Goal: Task Accomplishment & Management: Manage account settings

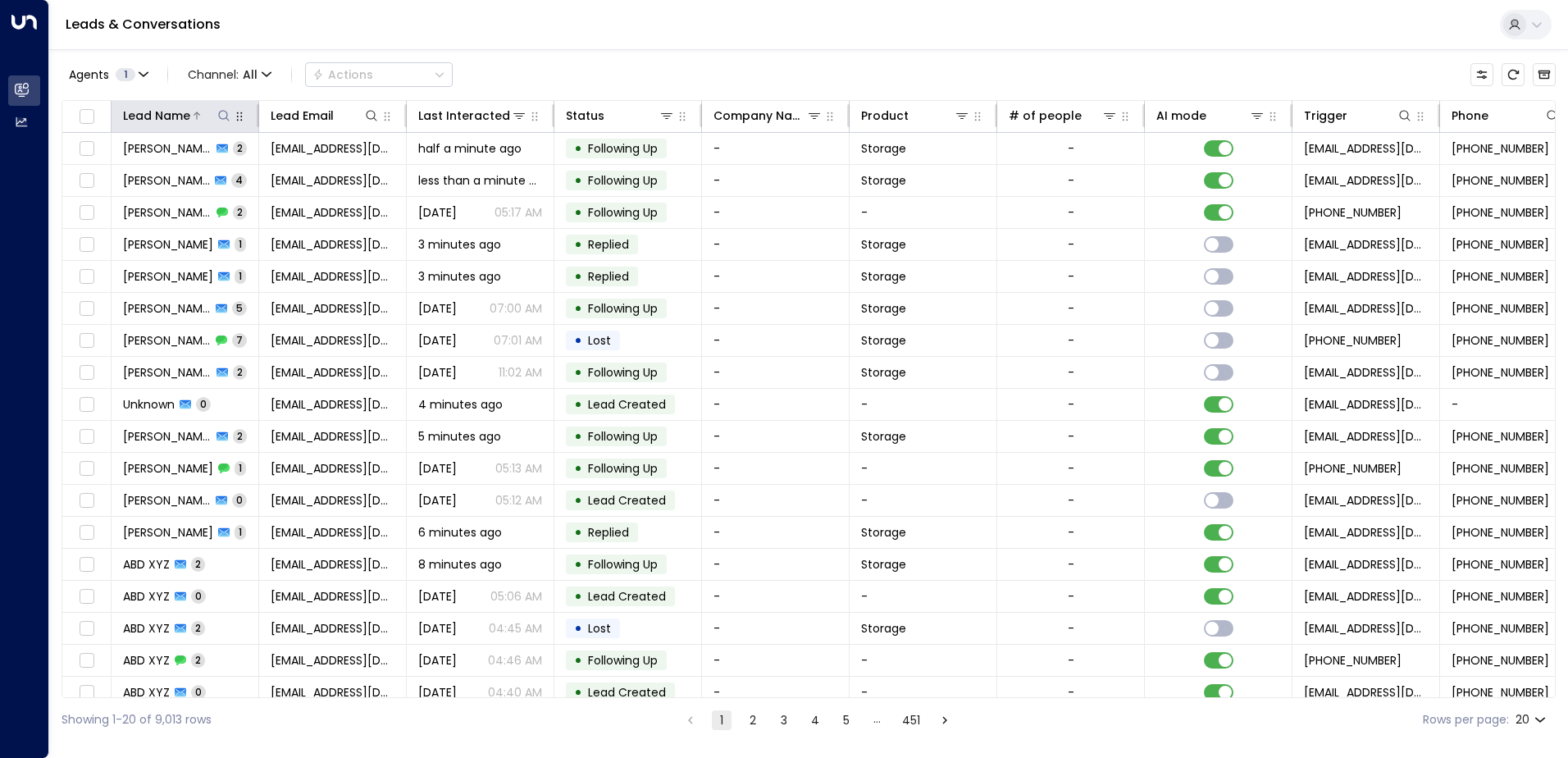
click at [220, 117] on icon at bounding box center [224, 115] width 13 height 13
click at [164, 180] on input "text" at bounding box center [224, 175] width 226 height 30
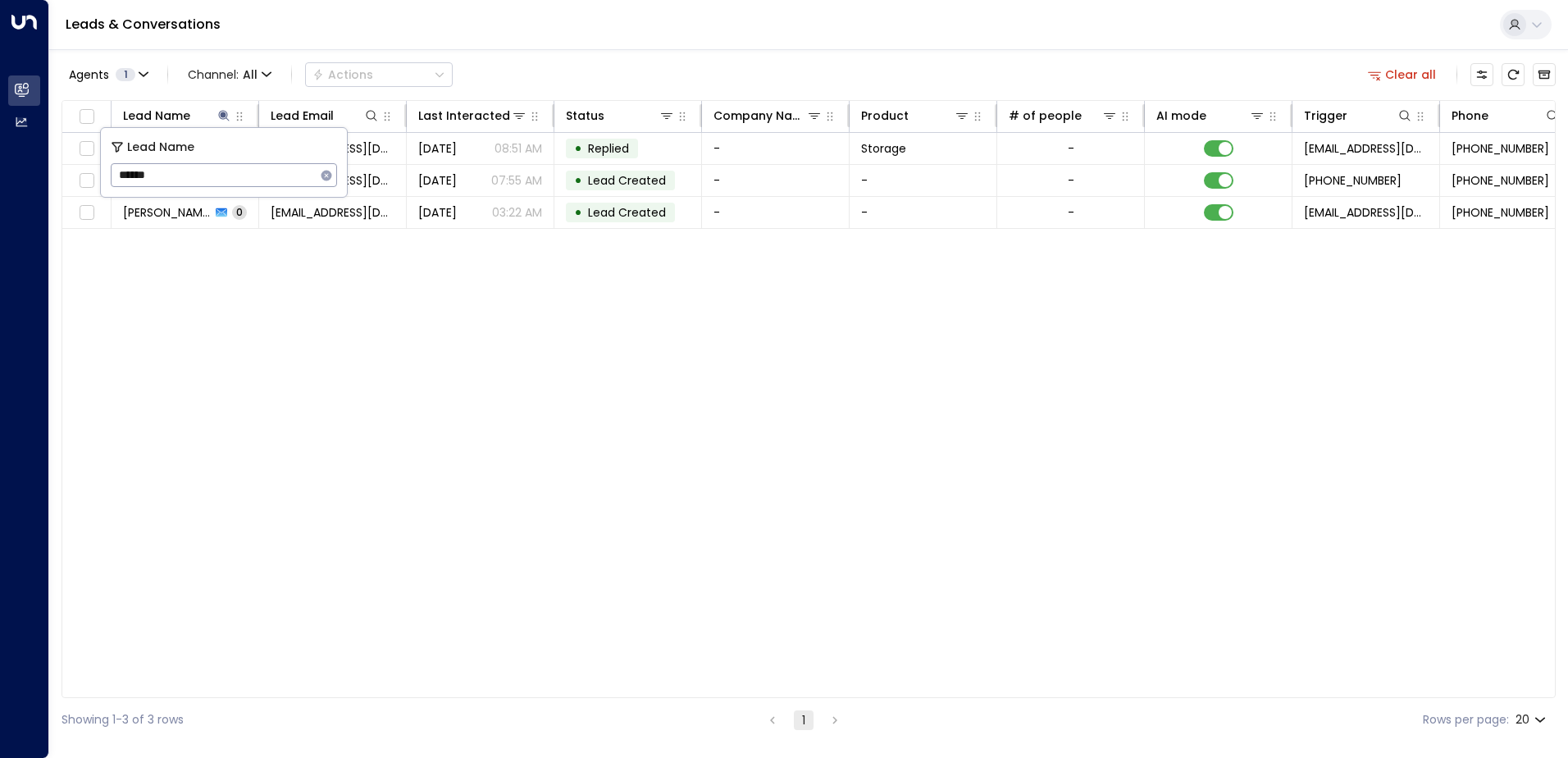
type input "******"
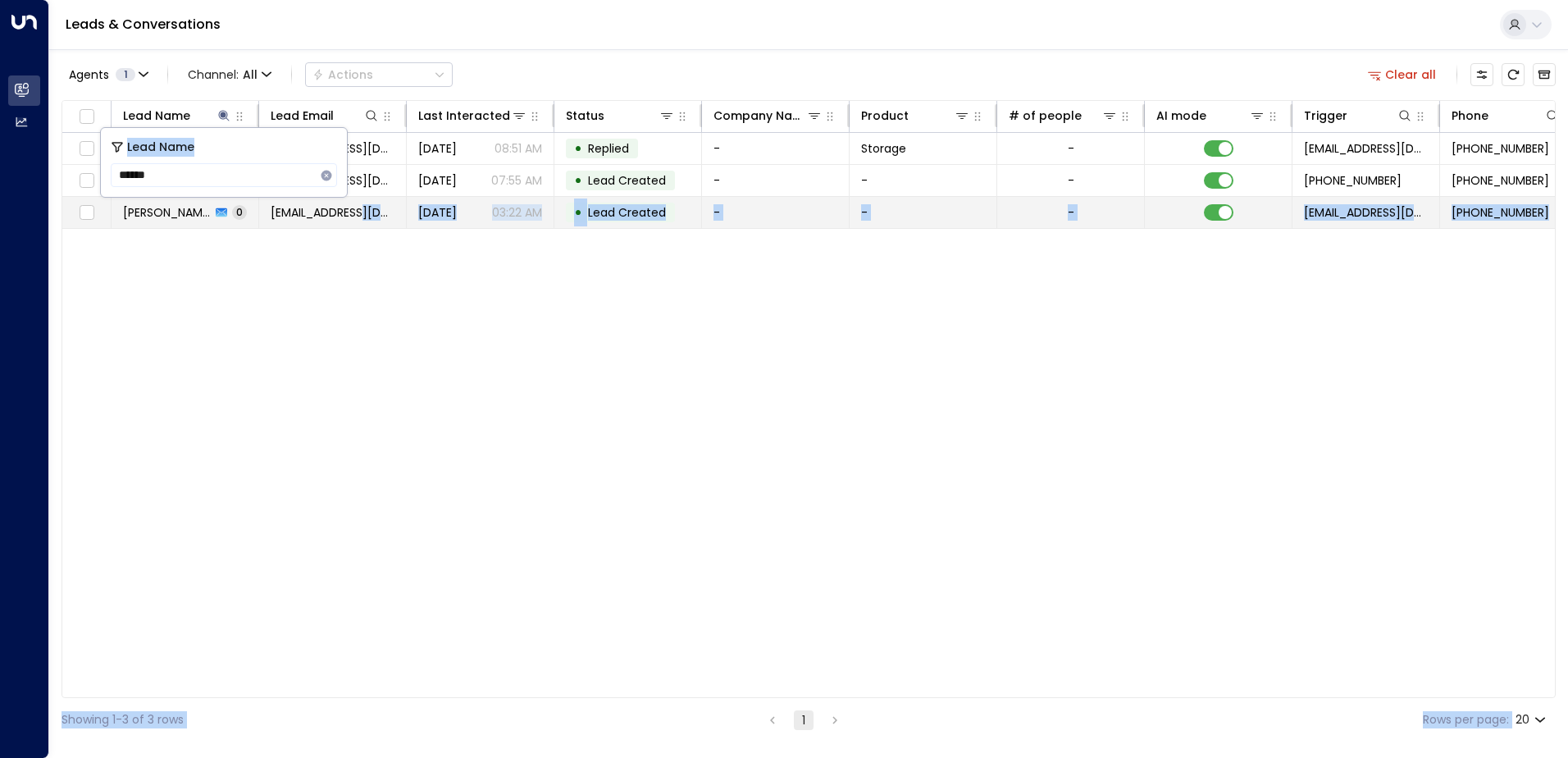
drag, startPoint x: 239, startPoint y: 144, endPoint x: 355, endPoint y: 228, distance: 143.2
click at [355, 228] on body "Overview Leads & Conversations Leads & Conversations Analytics Analytics Leads …" at bounding box center [784, 371] width 1568 height 741
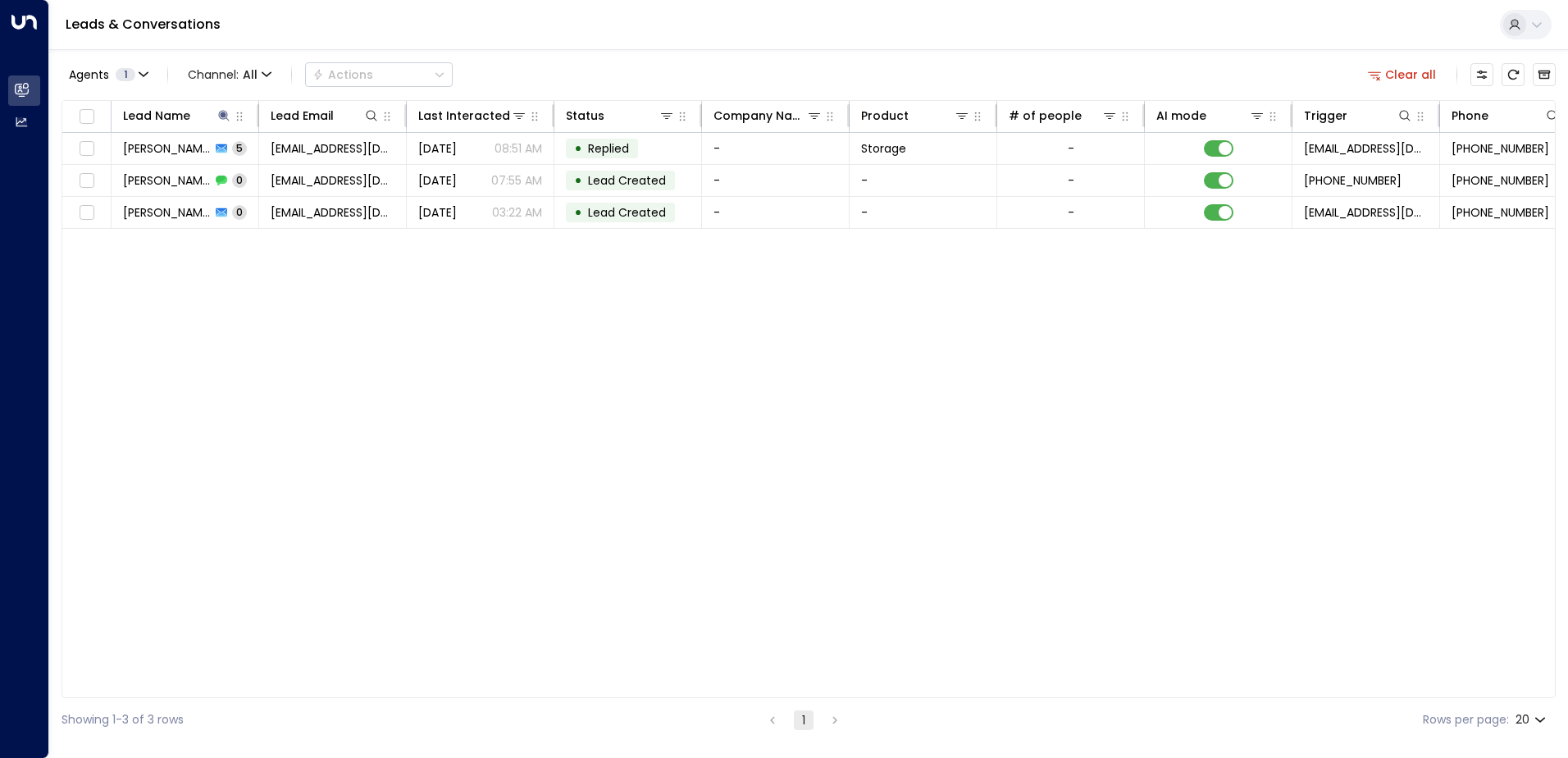
drag, startPoint x: 355, startPoint y: 228, endPoint x: 271, endPoint y: 246, distance: 85.9
click at [271, 246] on div "Lead Name Lead Email Last Interacted Status Company Name Product # of people AI…" at bounding box center [808, 399] width 1494 height 598
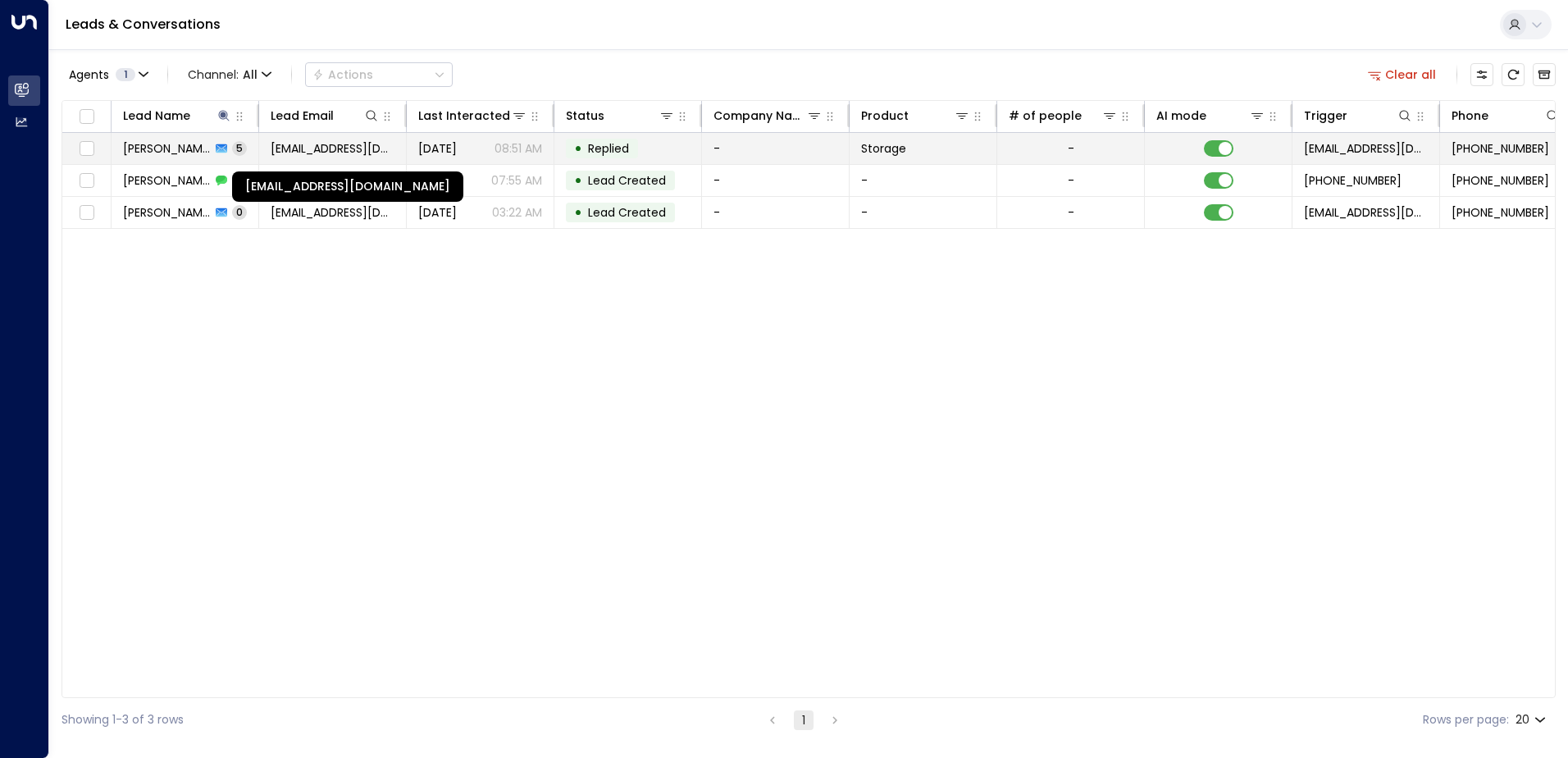
click at [307, 151] on span "beatrizbarcelos.a@gmail.com" at bounding box center [333, 149] width 124 height 17
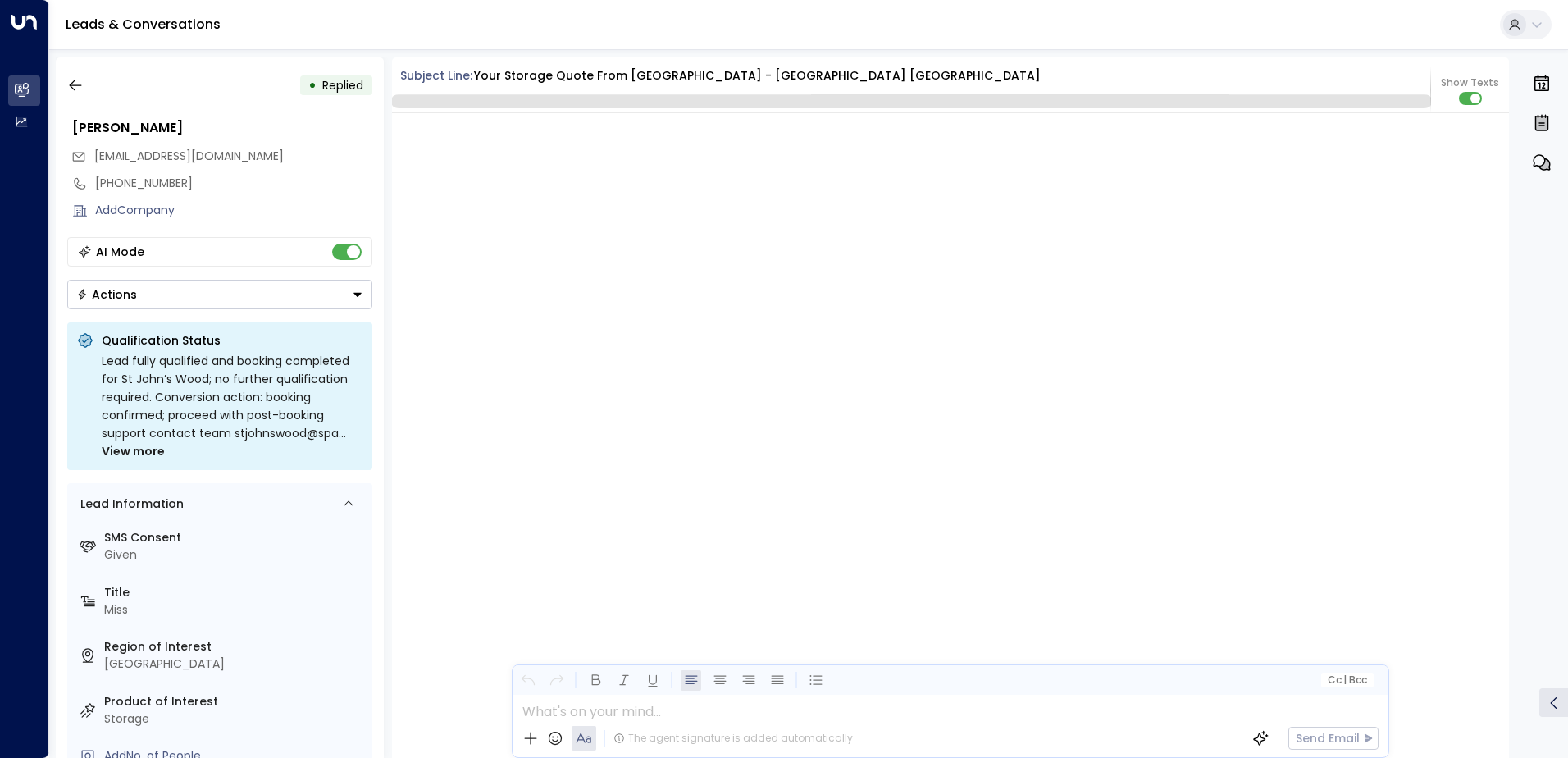
scroll to position [1993, 0]
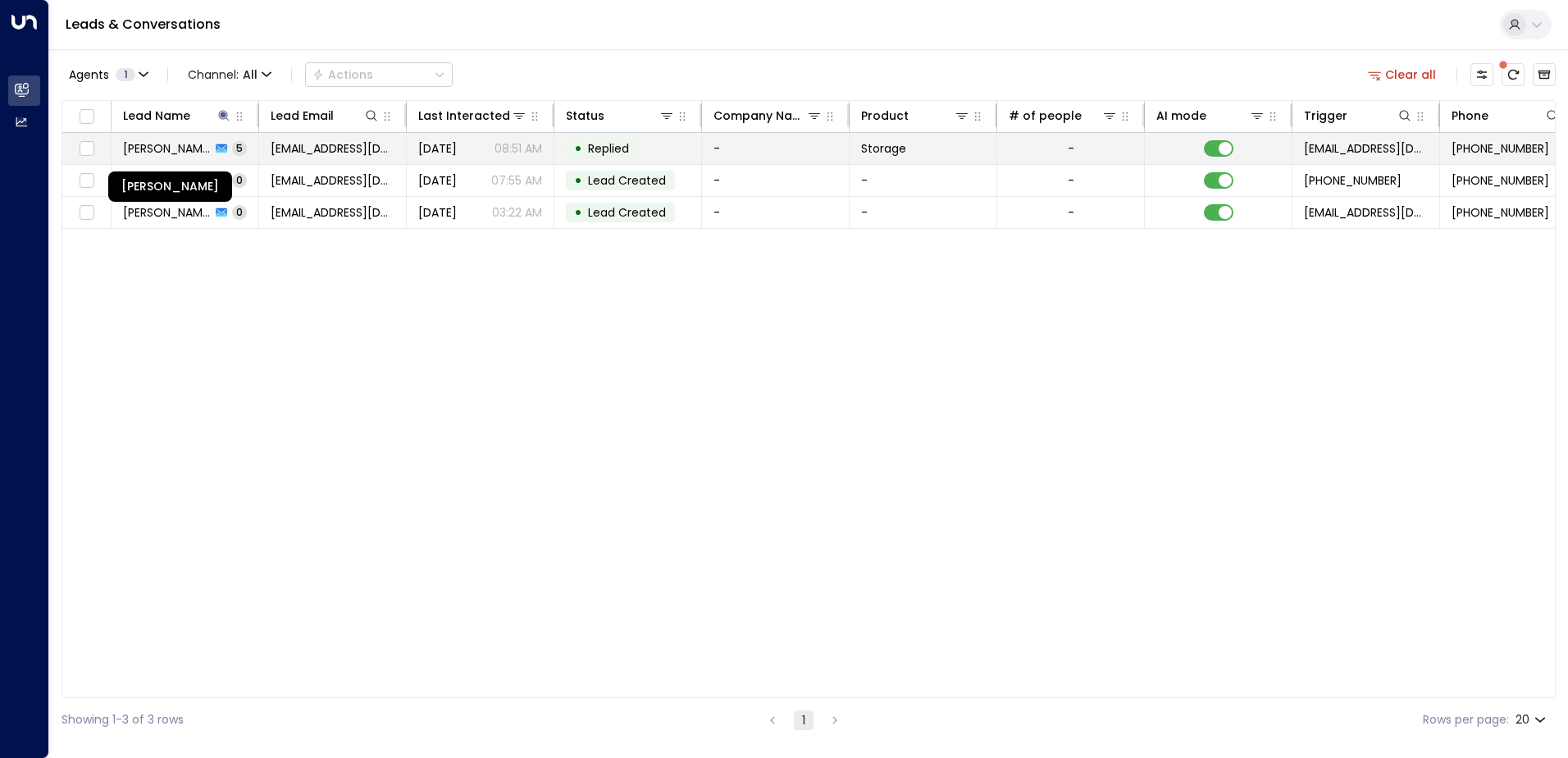
click at [178, 144] on span "Beatriz Barcelos" at bounding box center [166, 149] width 88 height 17
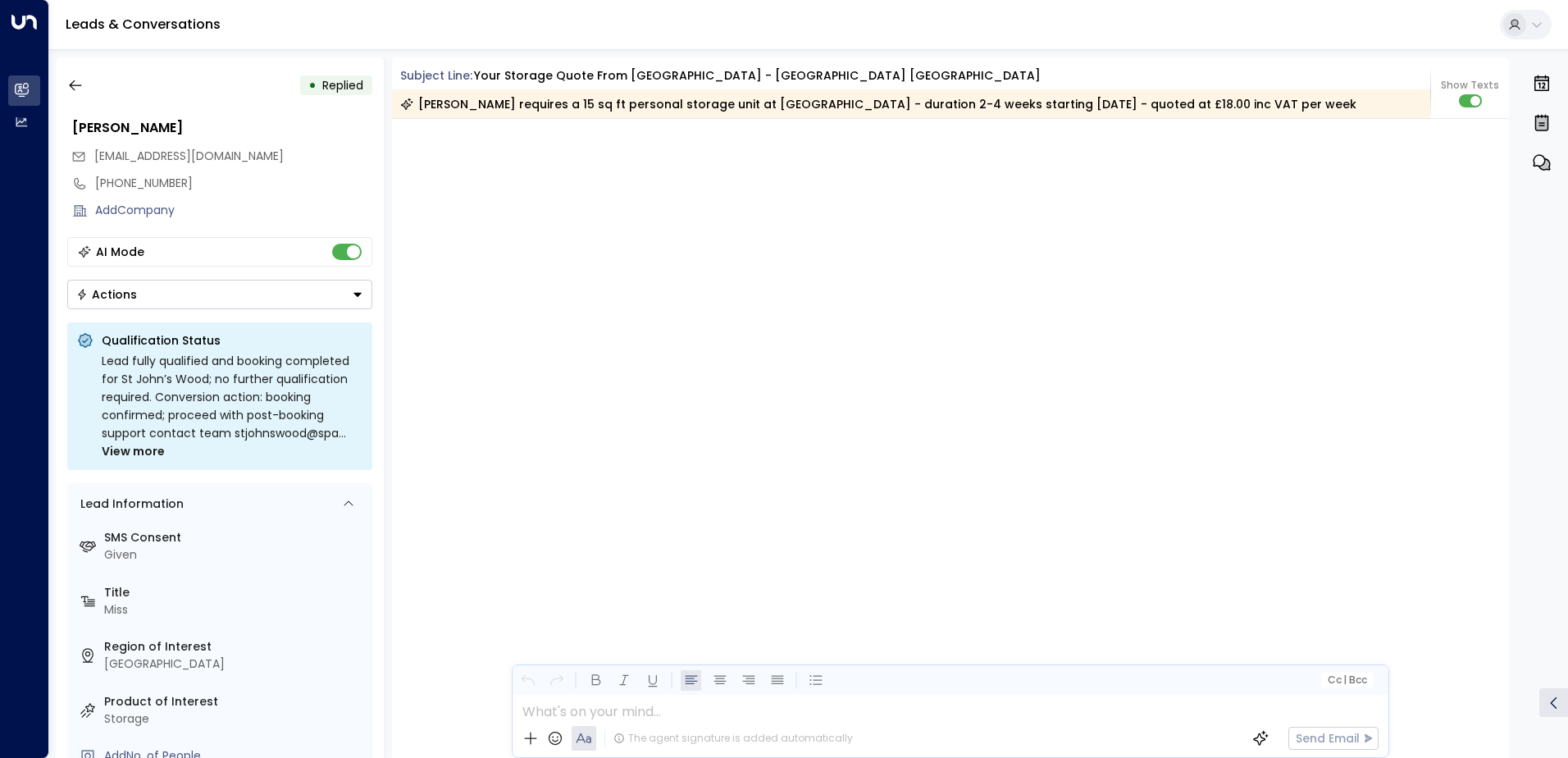
scroll to position [1917, 0]
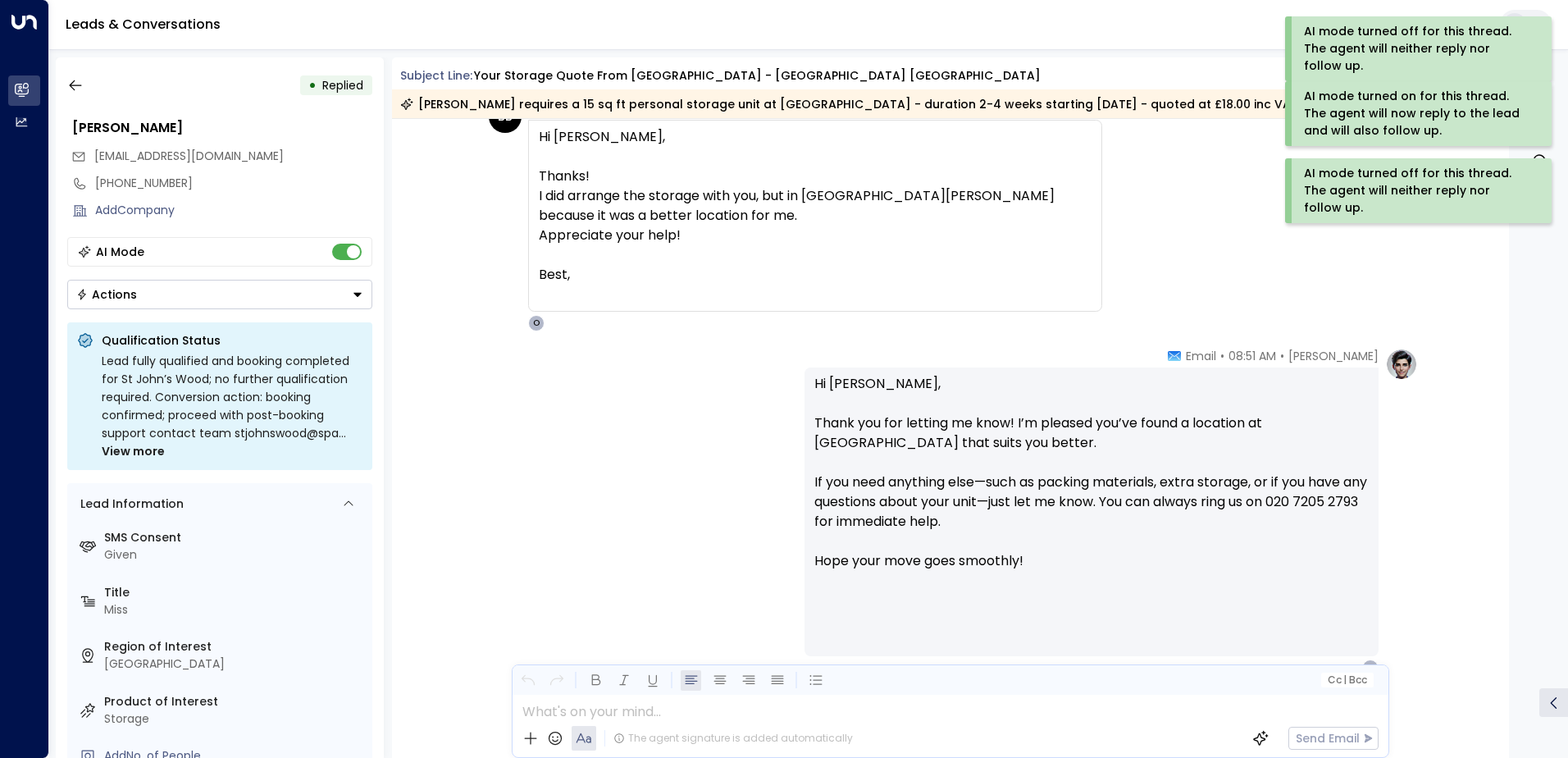
click at [360, 293] on icon "Button group with a nested menu" at bounding box center [357, 294] width 11 height 11
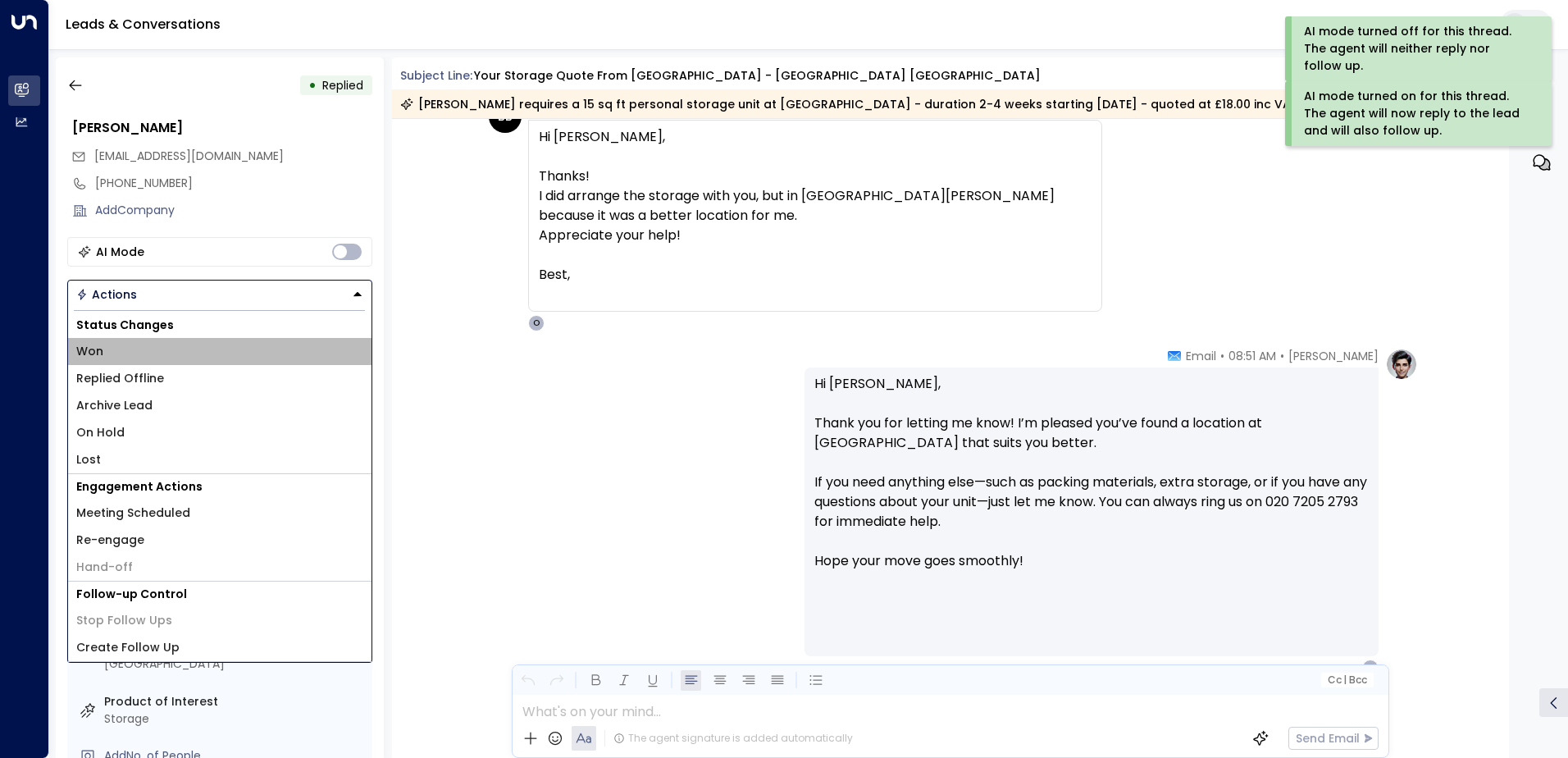
click at [125, 357] on li "Won" at bounding box center [219, 351] width 303 height 27
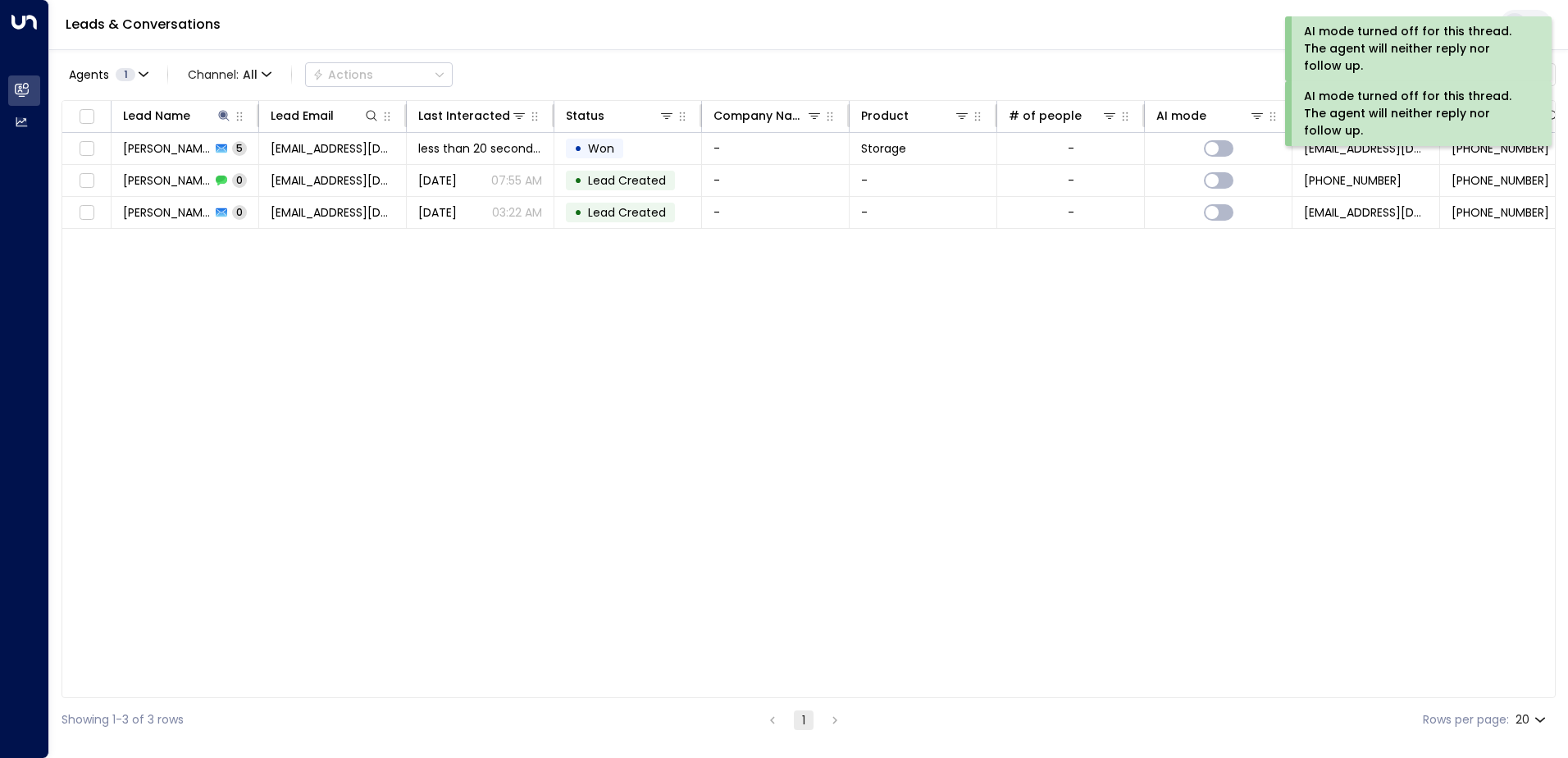
click at [1048, 73] on div "Agents 1 Channel: All Actions Clear all" at bounding box center [808, 74] width 1494 height 34
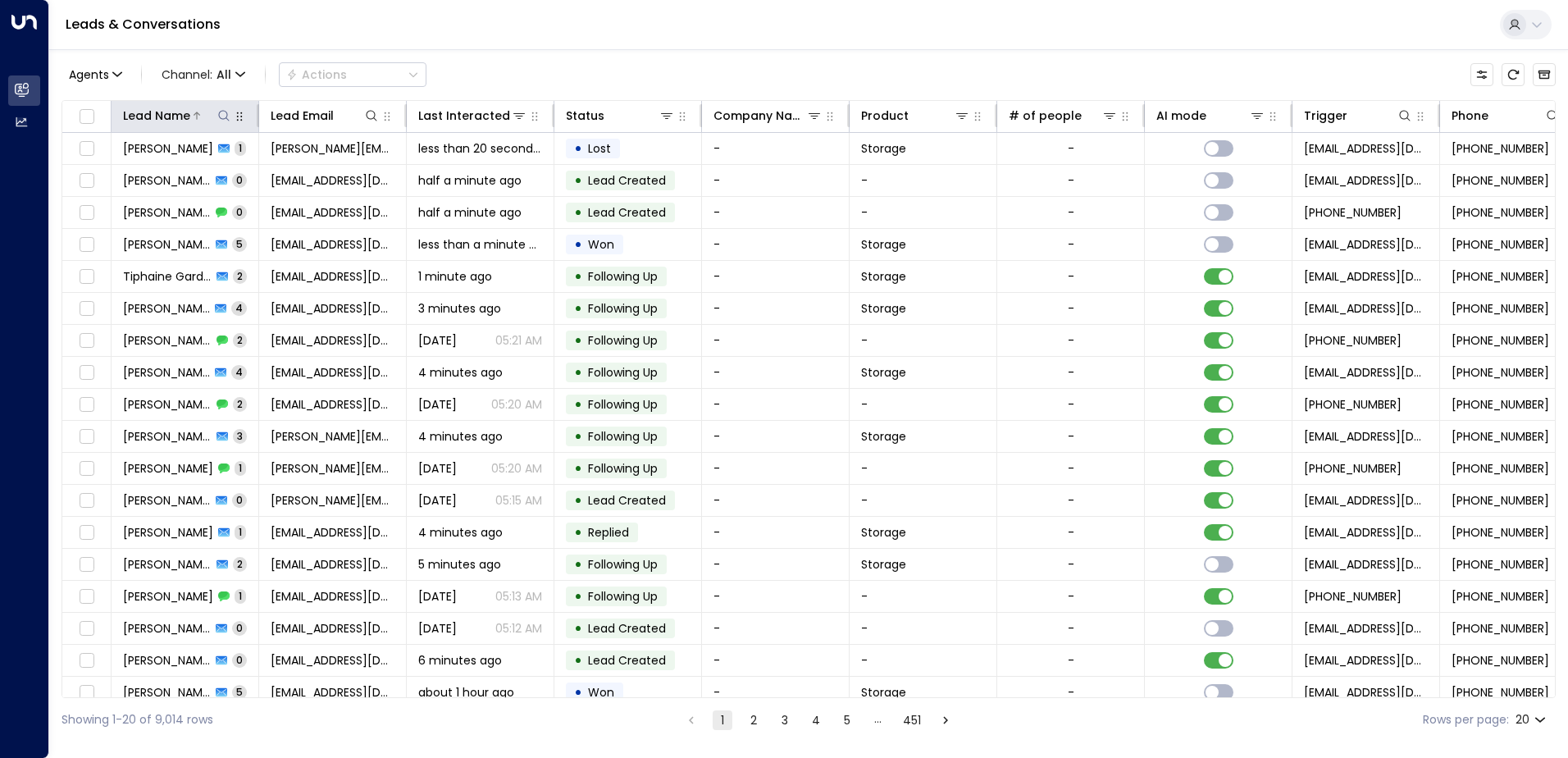
click at [190, 117] on div at bounding box center [210, 115] width 42 height 17
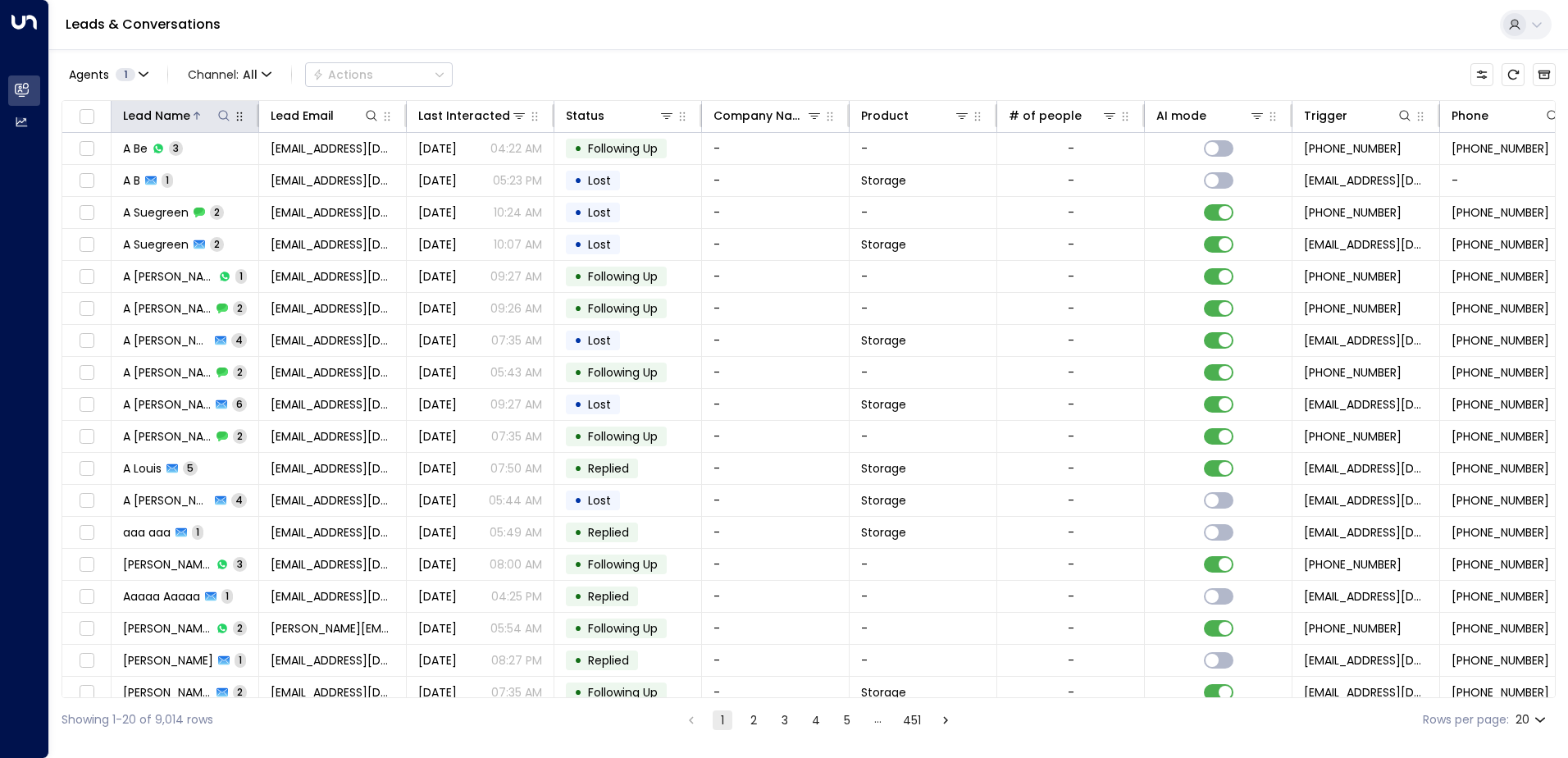
click at [220, 115] on icon at bounding box center [224, 115] width 13 height 13
type input "*"
type input "*******"
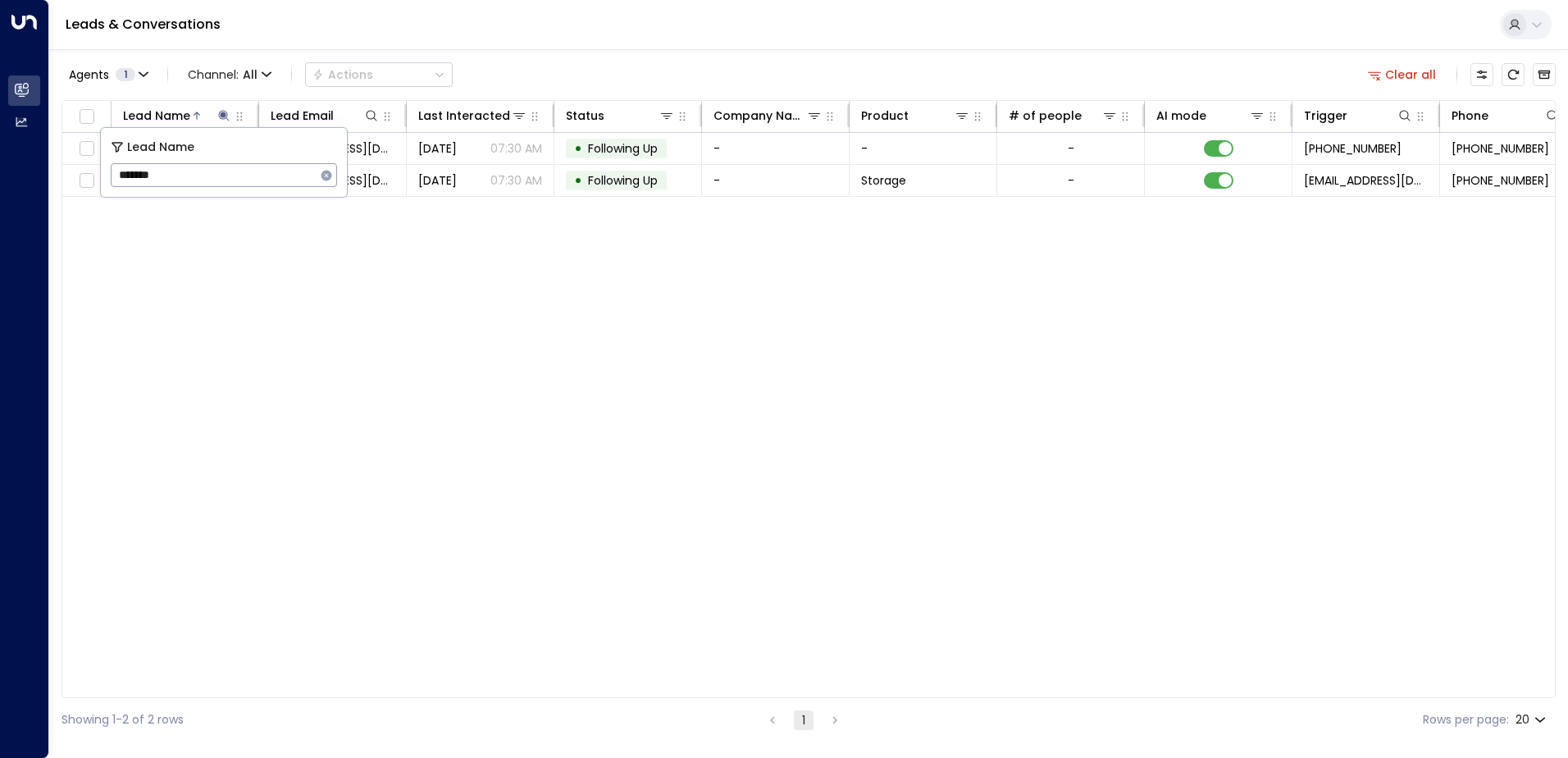
click at [365, 211] on div "Lead Name Lead Email Last Interacted Status Company Name Product # of people AI…" at bounding box center [808, 399] width 1494 height 598
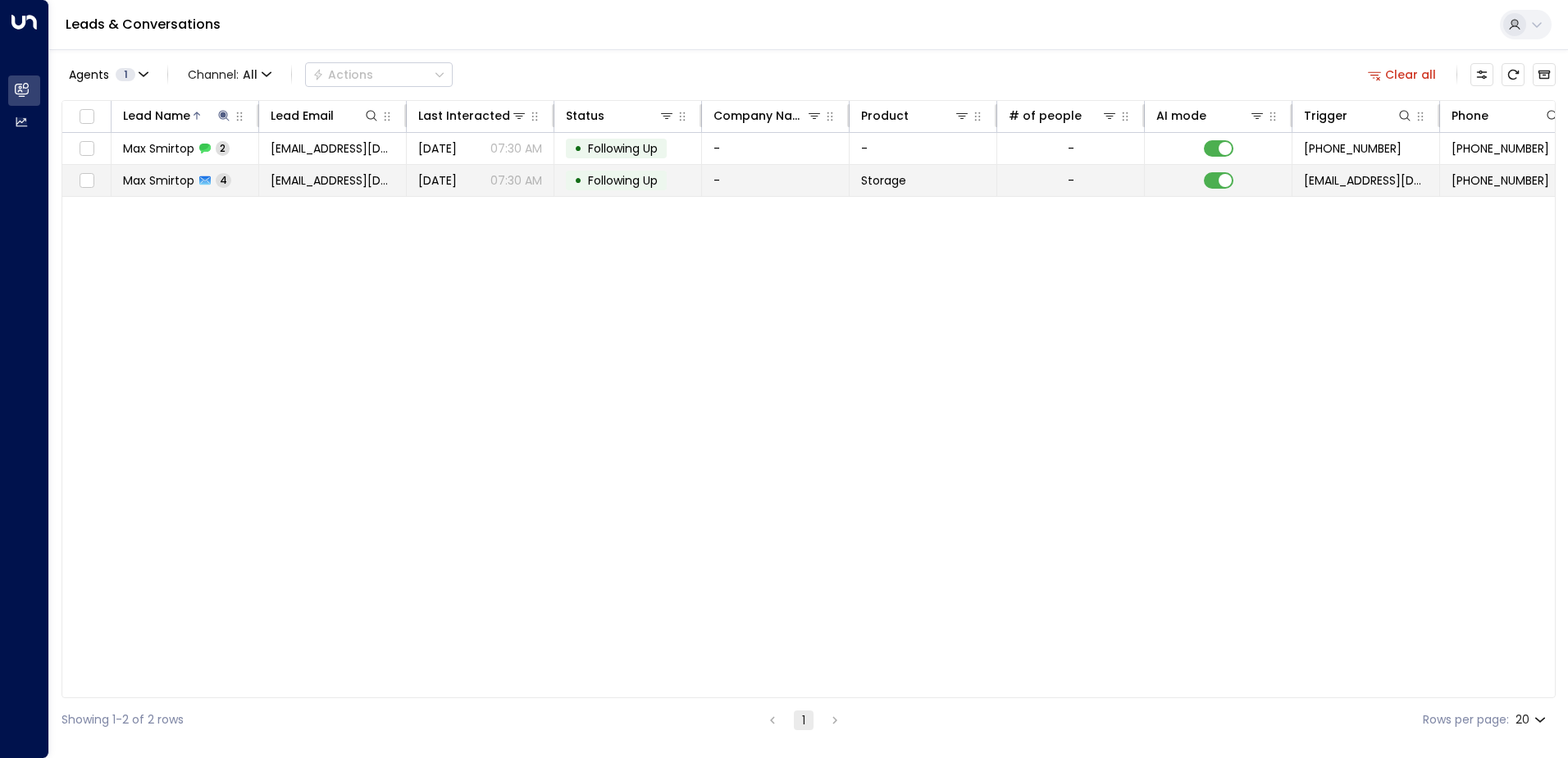
click at [456, 180] on span "[DATE]" at bounding box center [438, 180] width 39 height 17
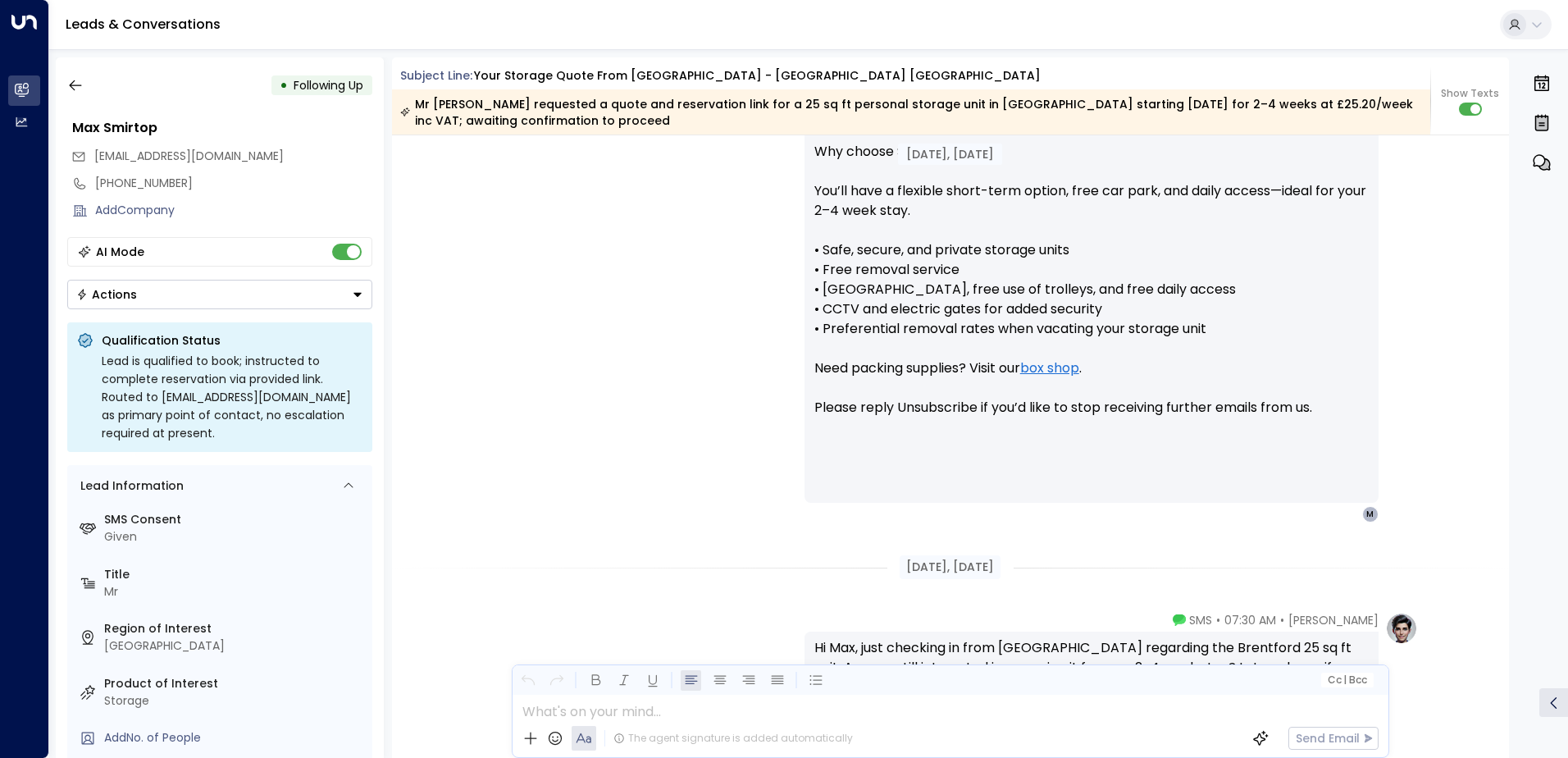
scroll to position [1386, 0]
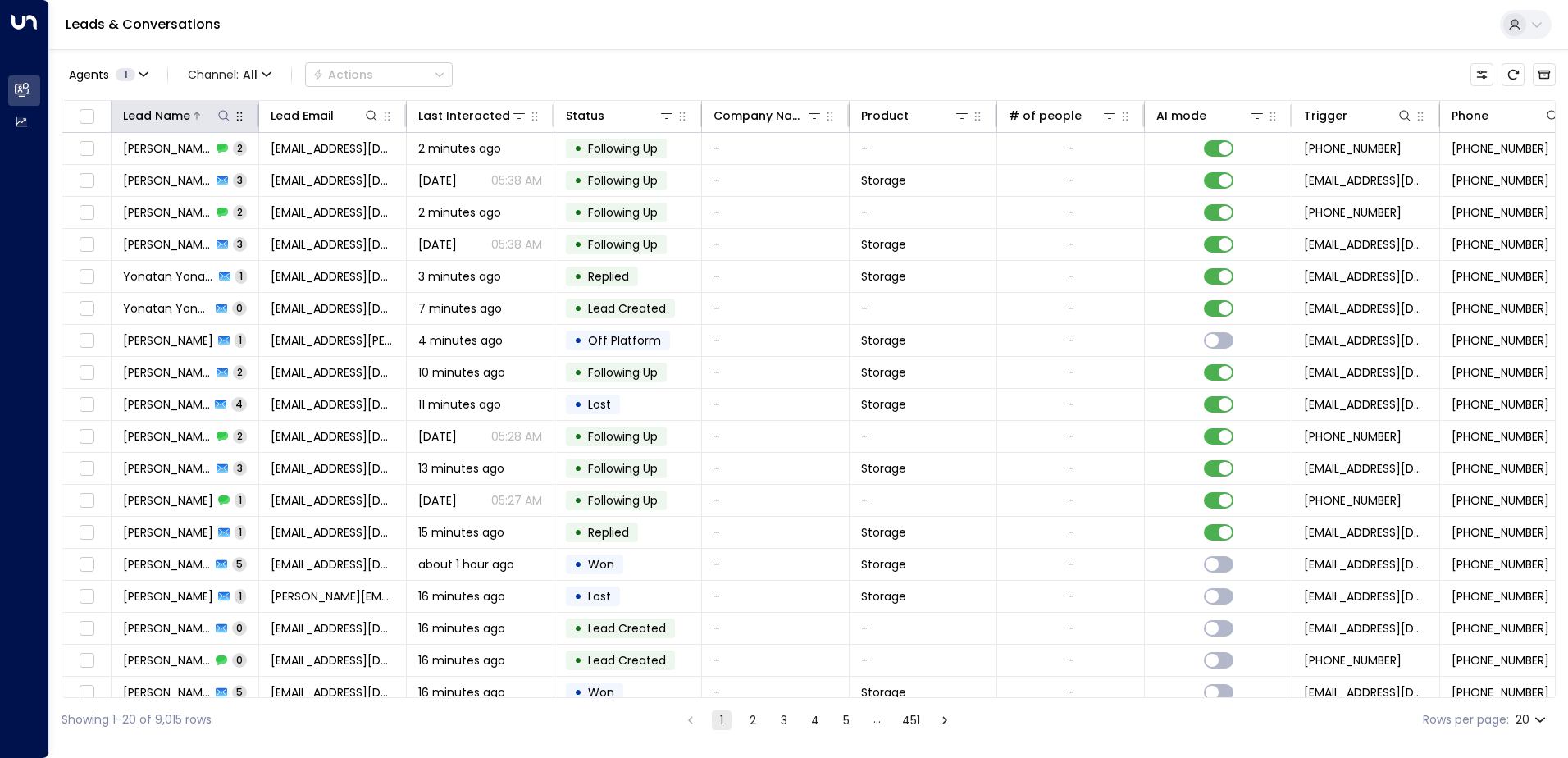
click at [224, 116] on icon at bounding box center [224, 115] width 13 height 13
click at [203, 175] on input "text" at bounding box center [224, 175] width 226 height 30
type input "*******"
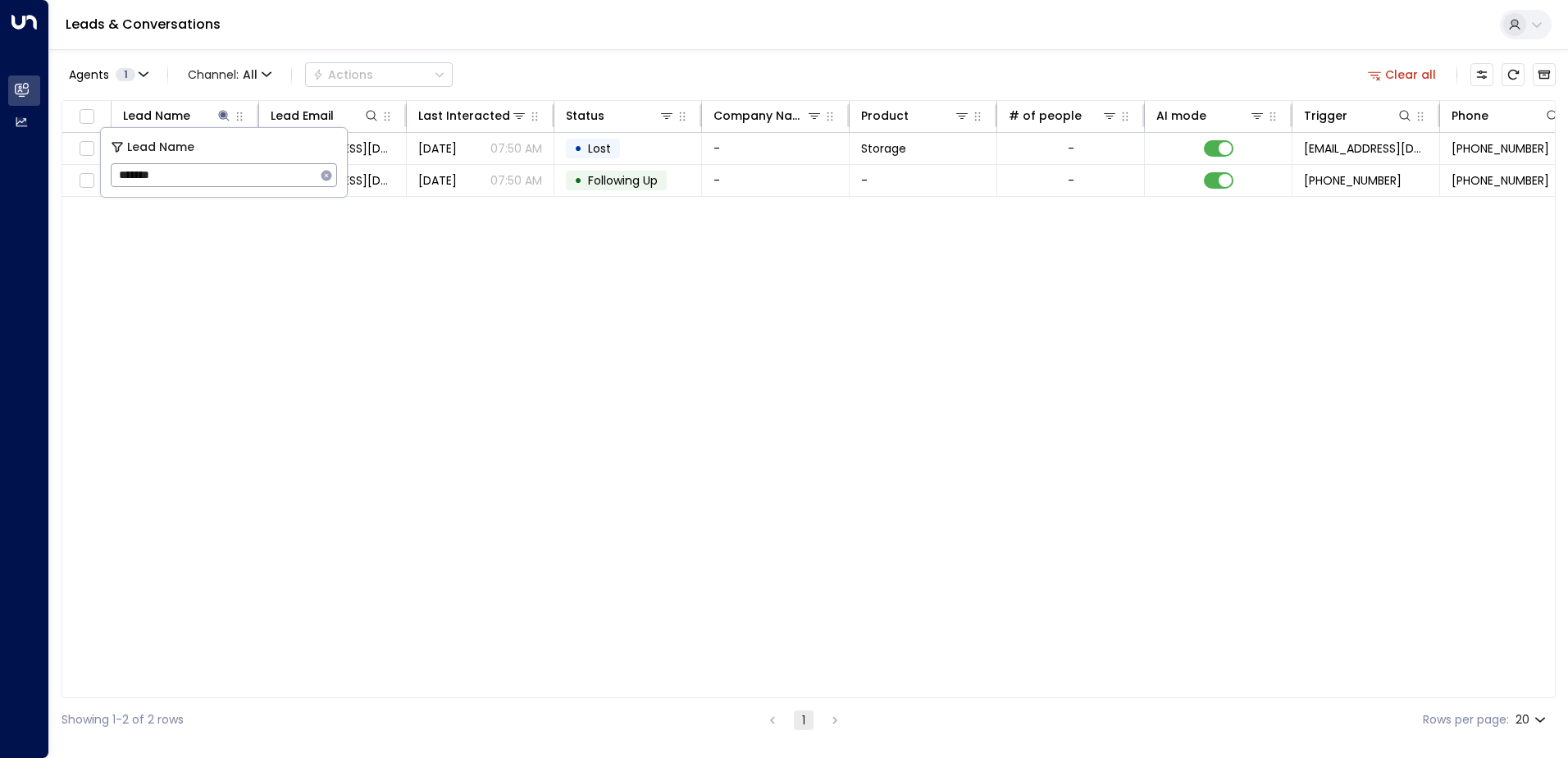
click at [410, 233] on div "Lead Name Lead Email Last Interacted Status Company Name Product # of people AI…" at bounding box center [808, 399] width 1494 height 598
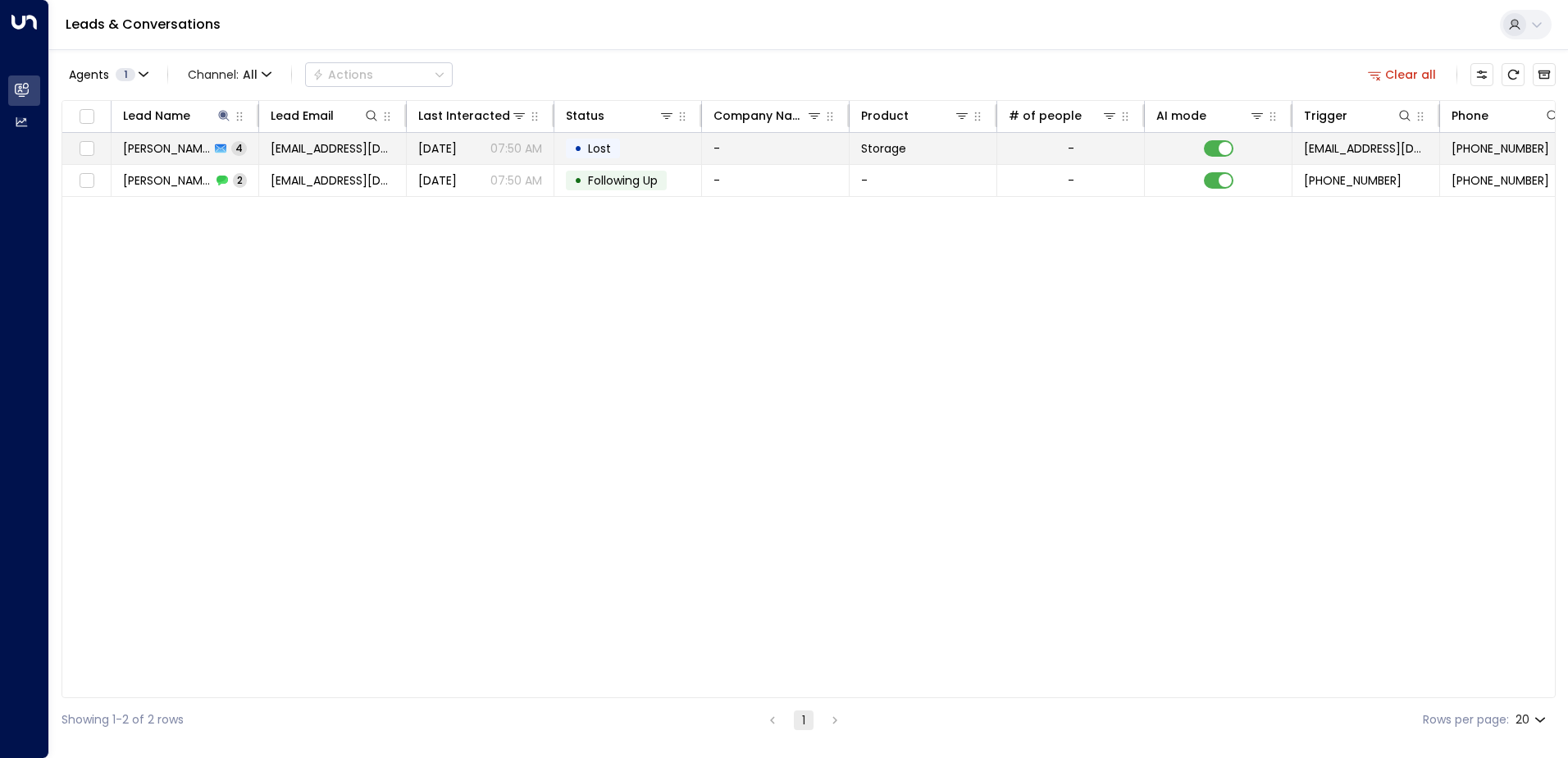
click at [456, 149] on span "Yesterday" at bounding box center [438, 149] width 39 height 17
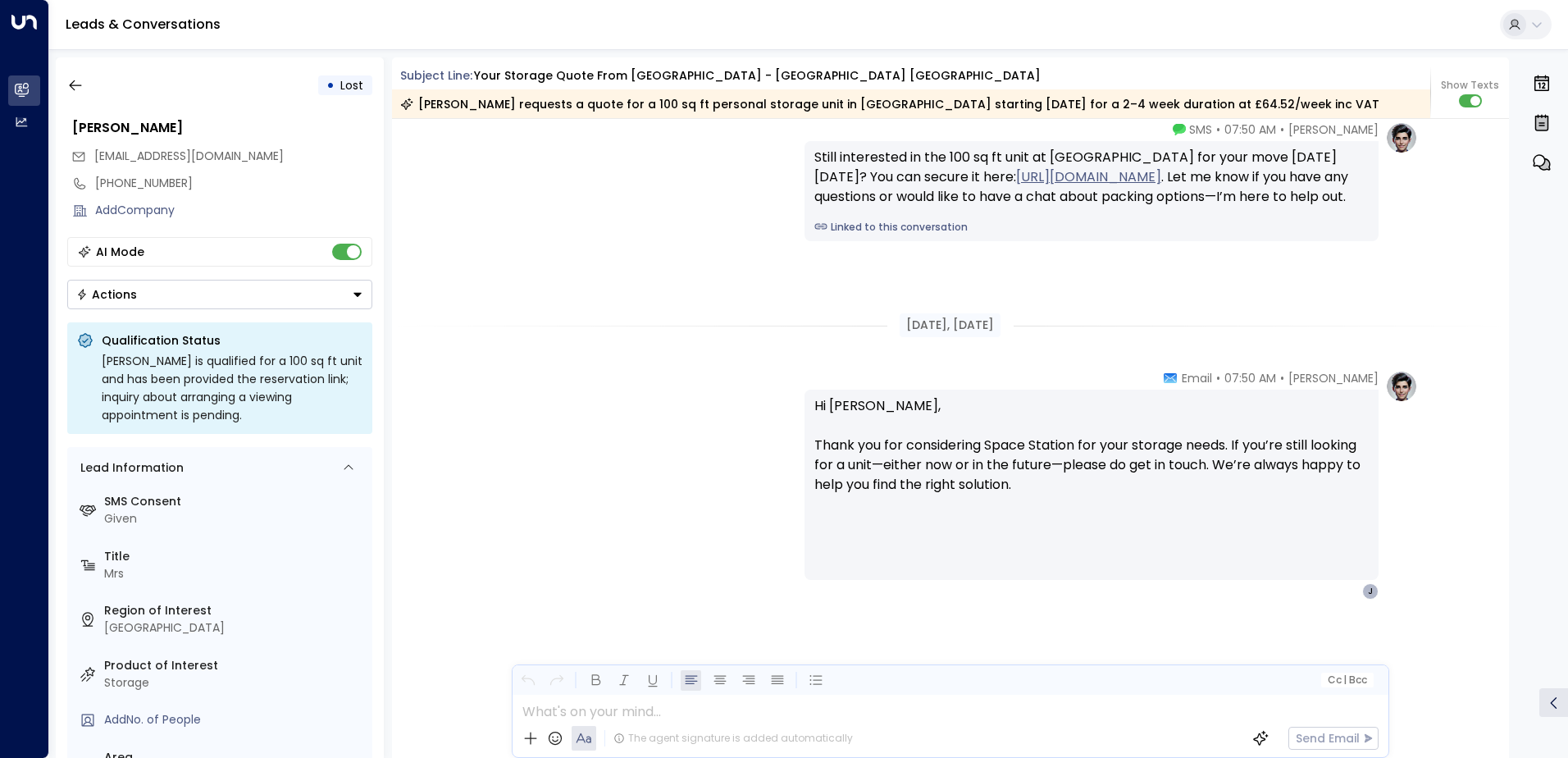
scroll to position [3298, 0]
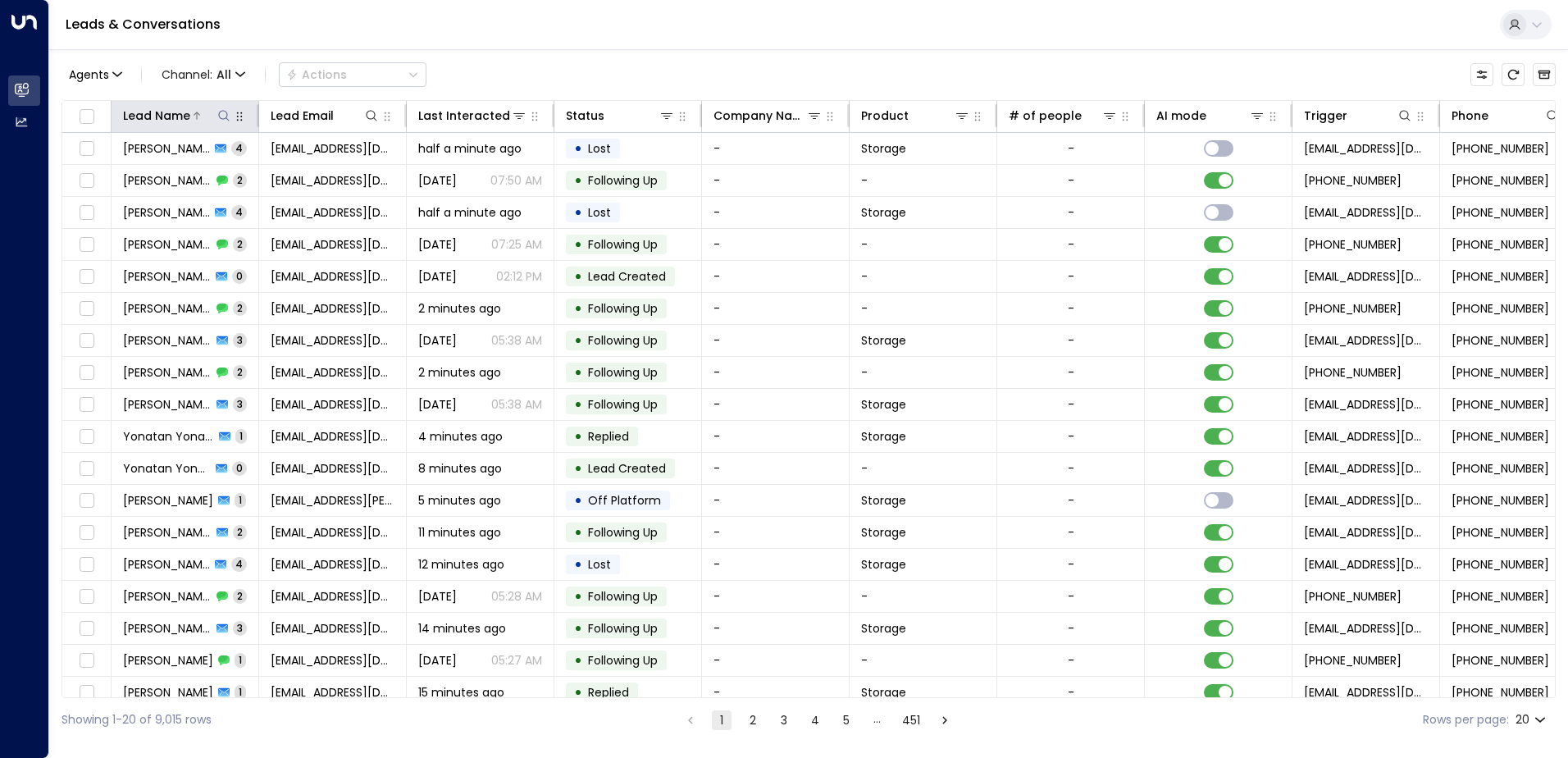
click at [170, 115] on div "Lead Name" at bounding box center [157, 116] width 67 height 19
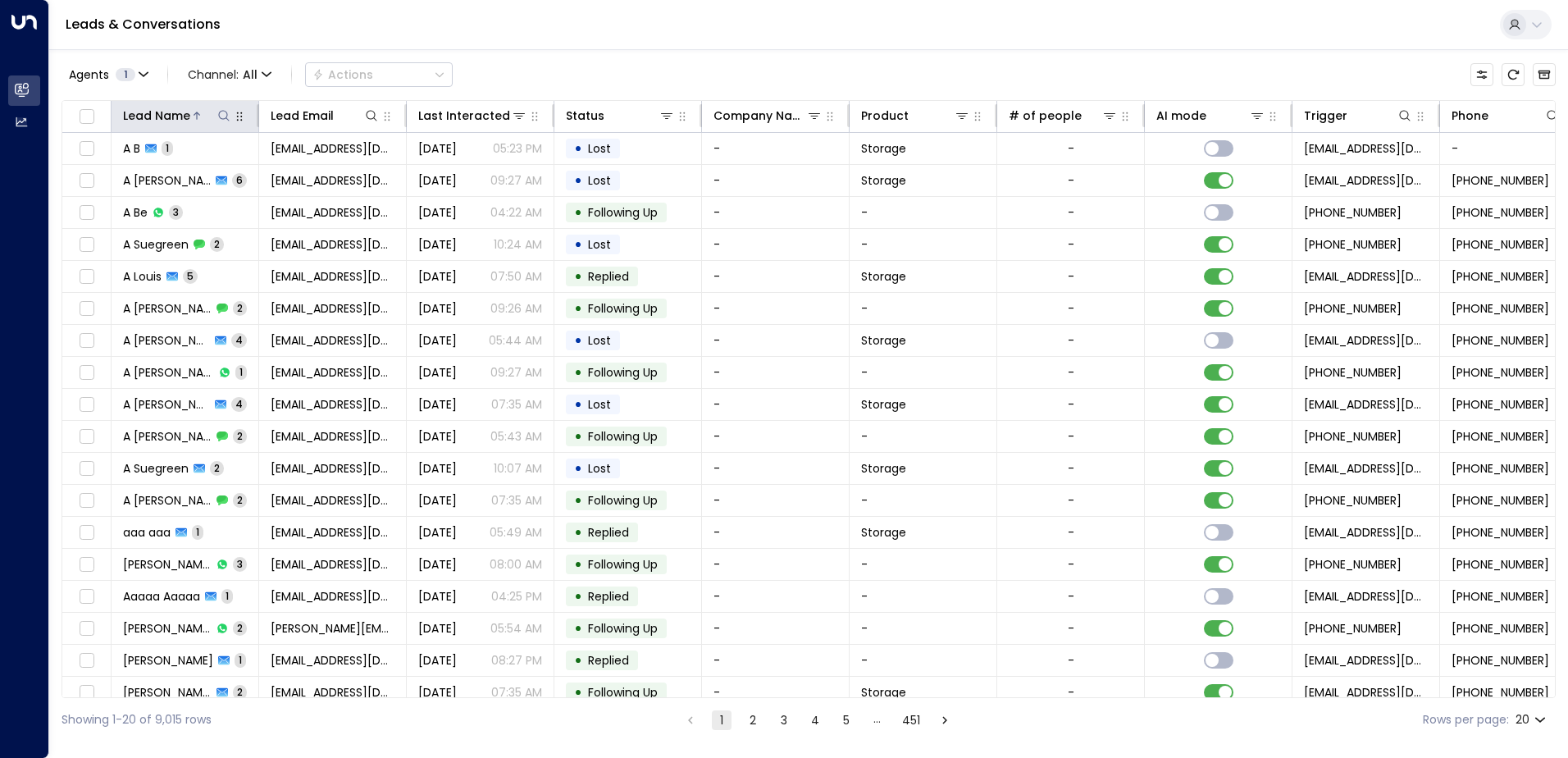
click at [219, 111] on icon at bounding box center [224, 115] width 13 height 13
click at [180, 169] on input "text" at bounding box center [224, 175] width 226 height 30
type input "*******"
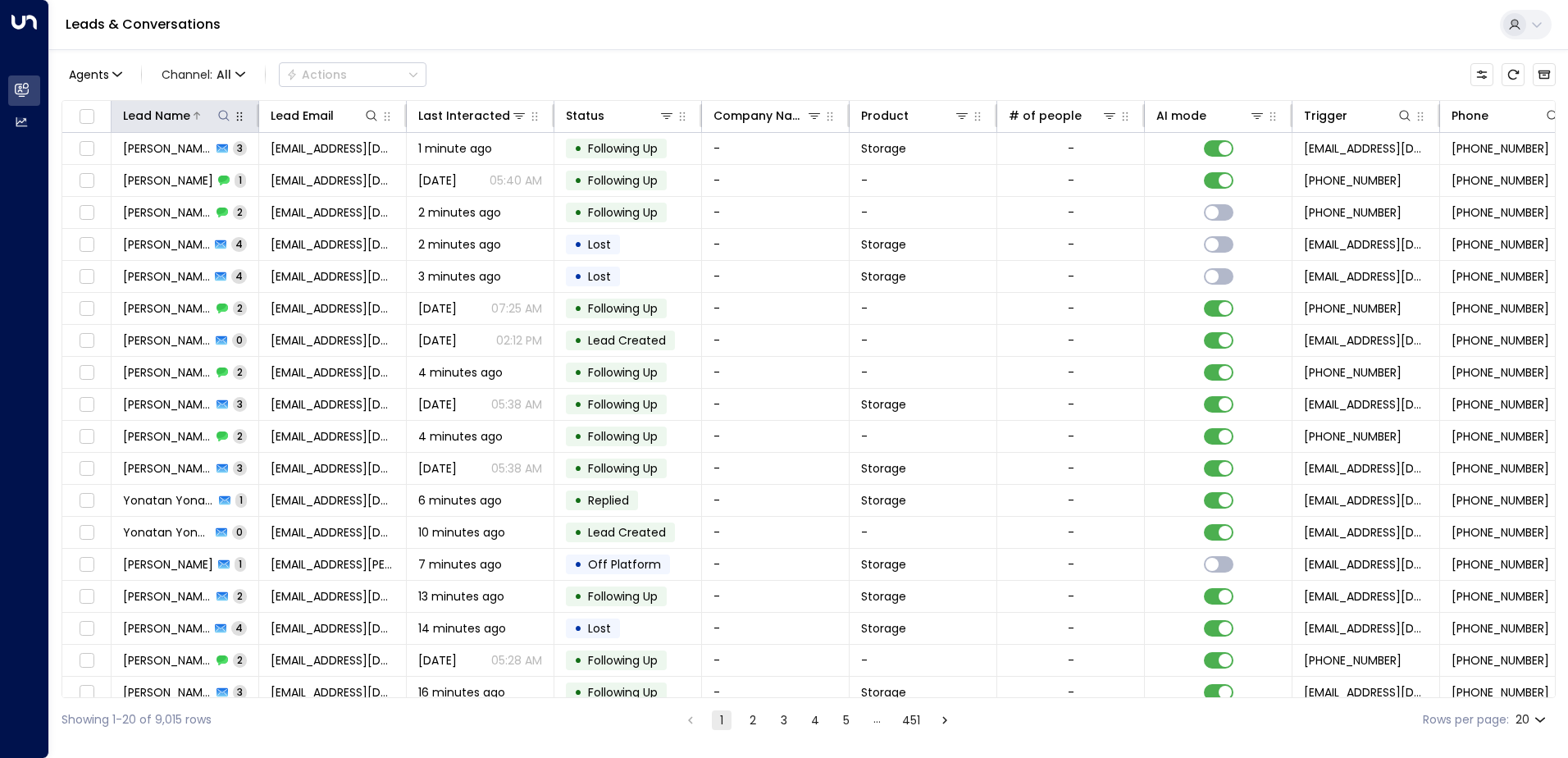
click at [221, 112] on icon at bounding box center [224, 115] width 13 height 13
click at [201, 171] on input "text" at bounding box center [224, 175] width 226 height 30
type input "******"
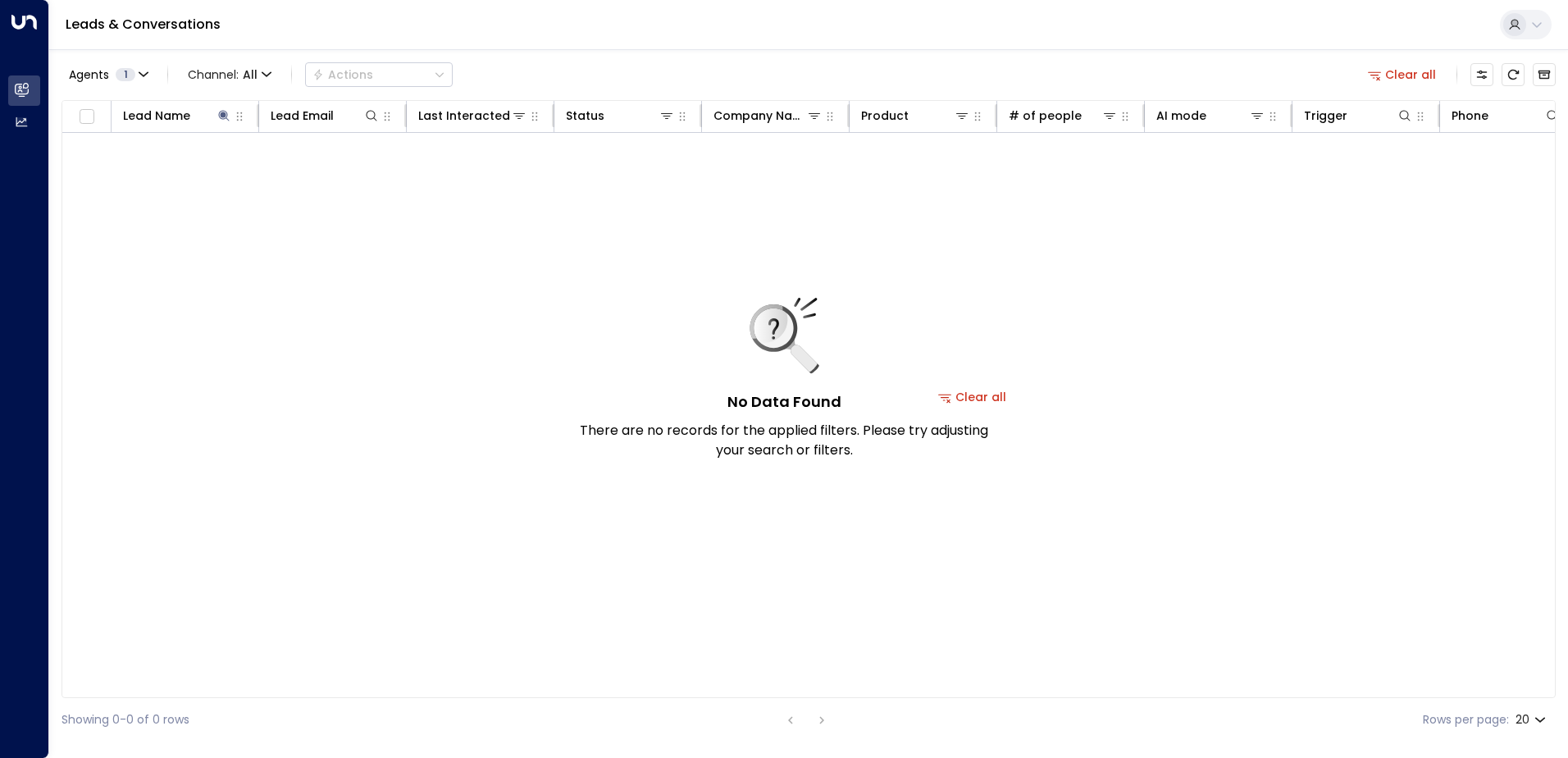
click at [403, 17] on div "Leads & Conversations" at bounding box center [808, 25] width 1518 height 50
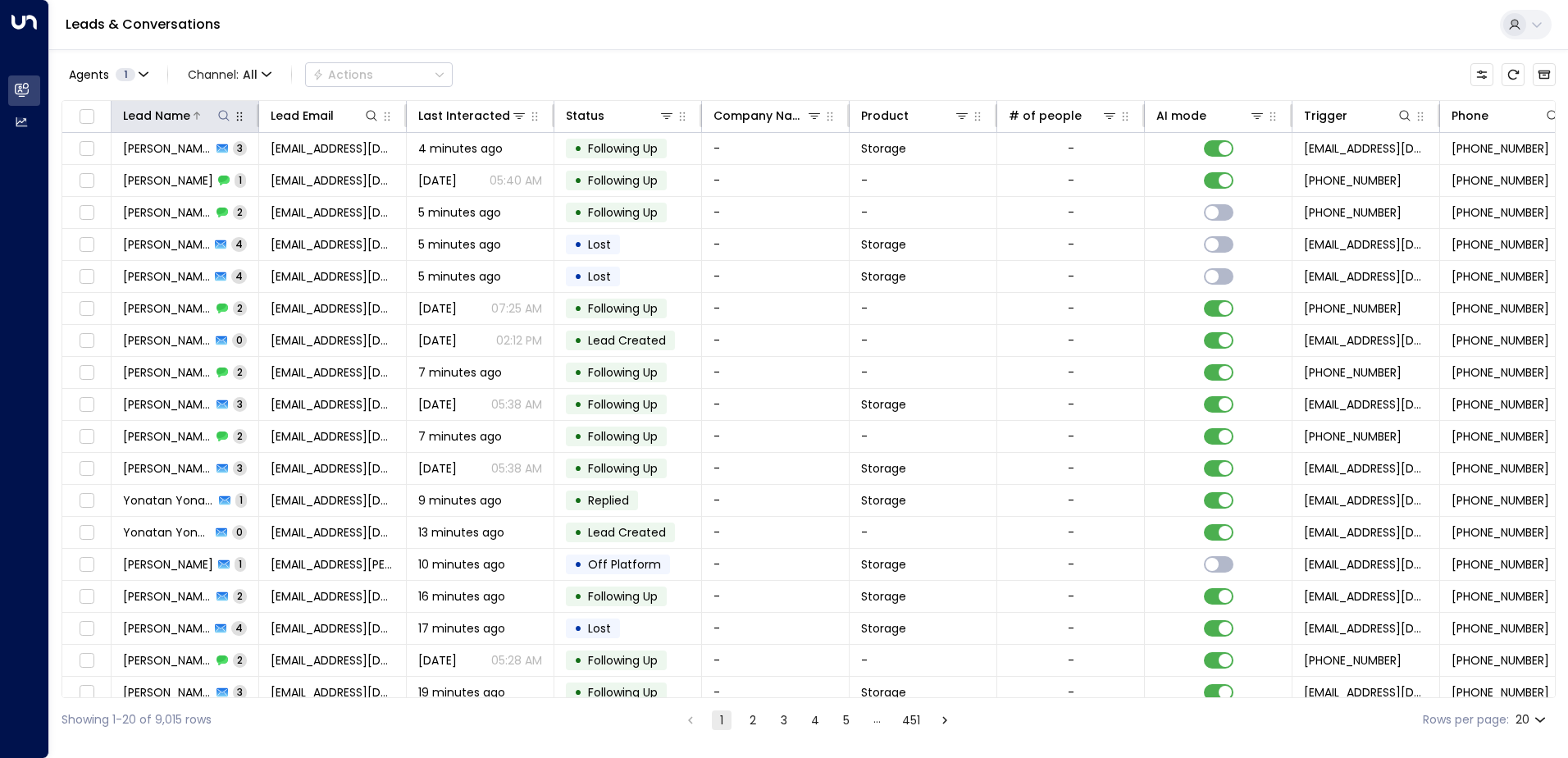
click at [224, 116] on icon at bounding box center [224, 115] width 13 height 13
click at [187, 173] on input "text" at bounding box center [224, 175] width 226 height 30
type input "**********"
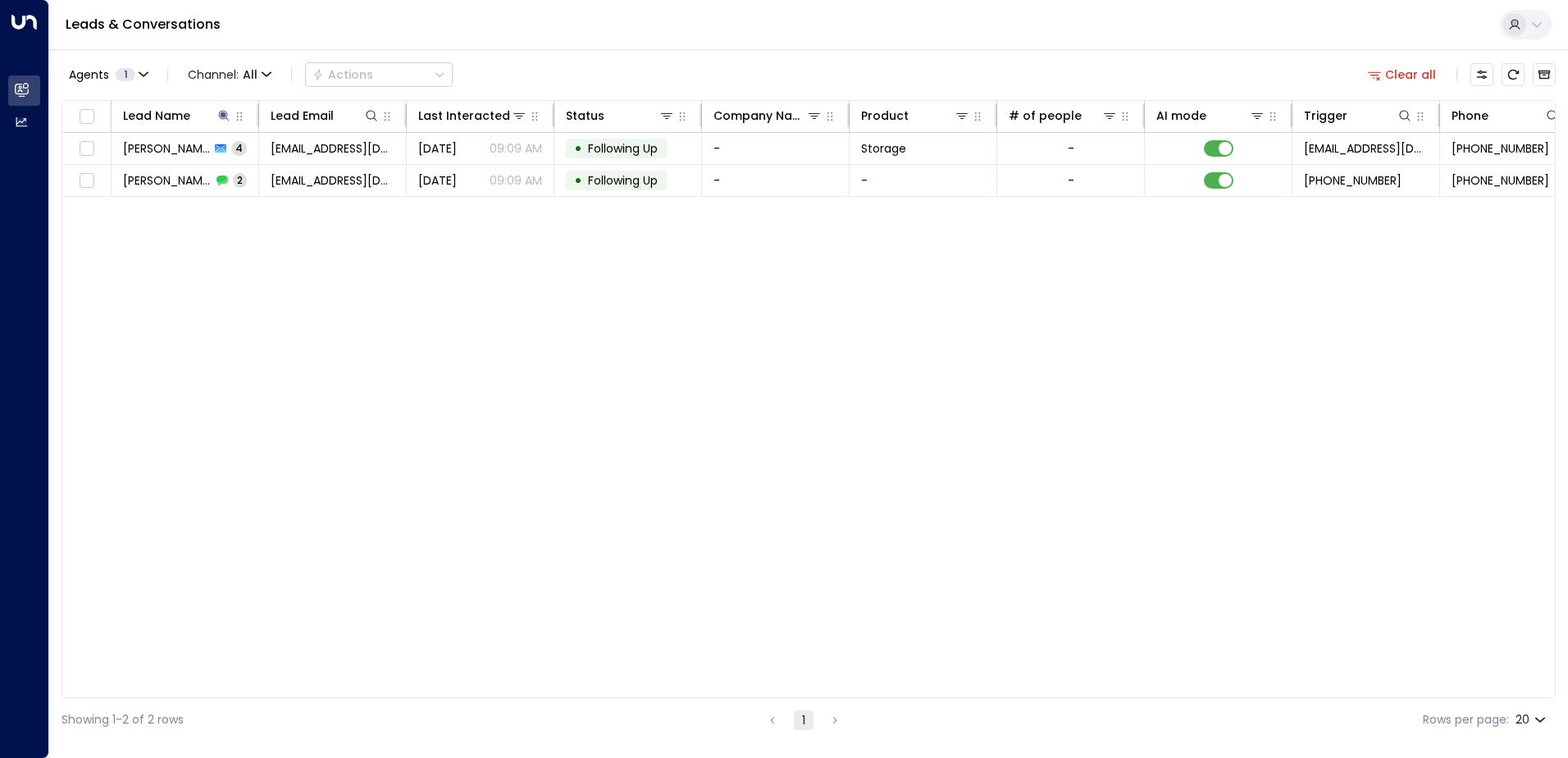
drag, startPoint x: 311, startPoint y: 236, endPoint x: 320, endPoint y: 236, distance: 9.0
click at [312, 236] on div "Lead Name Lead Email Last Interacted Status Company Name Product # of people AI…" at bounding box center [808, 399] width 1494 height 598
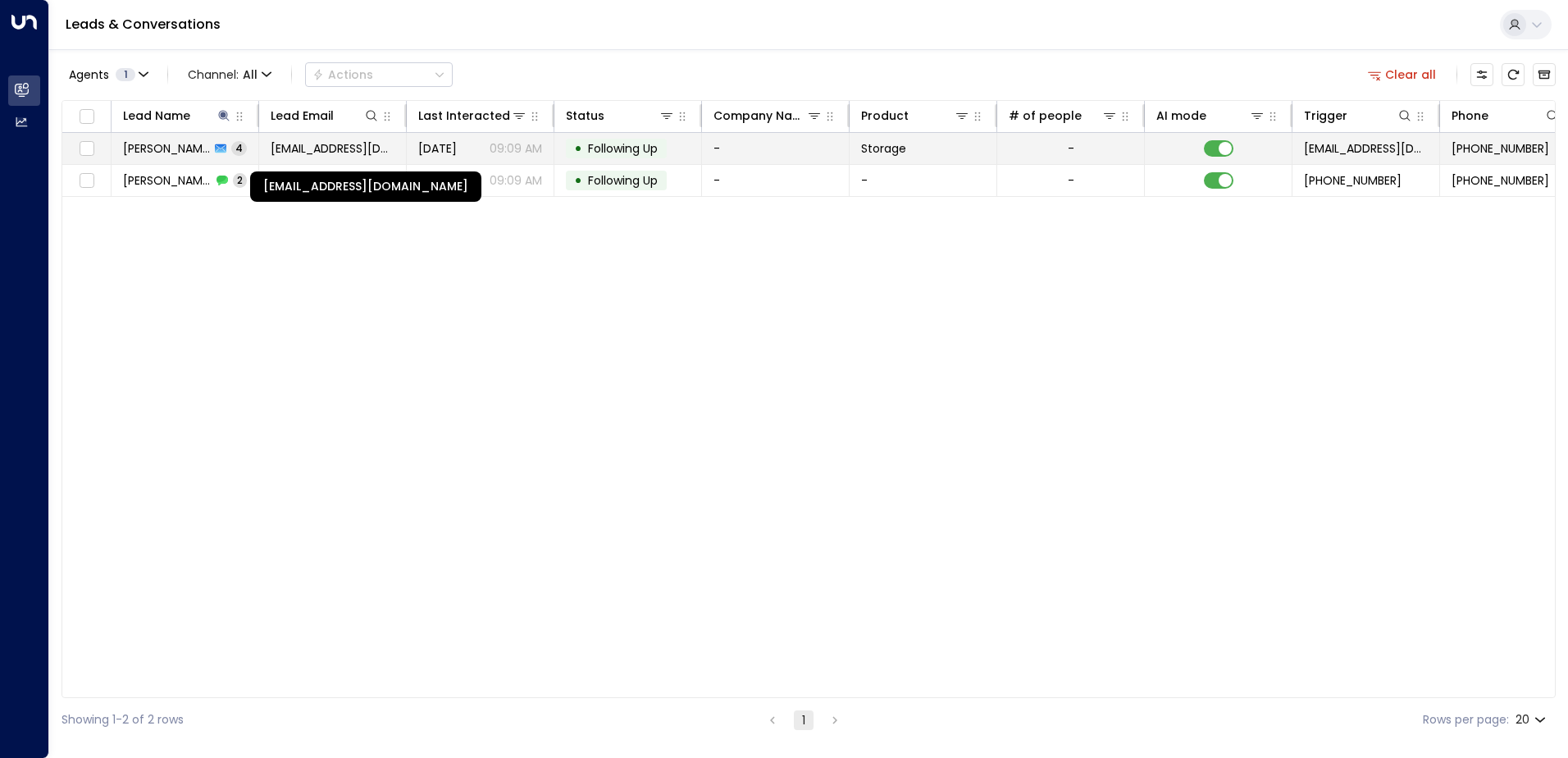
click at [343, 149] on span "[EMAIL_ADDRESS][DOMAIN_NAME]" at bounding box center [333, 149] width 124 height 17
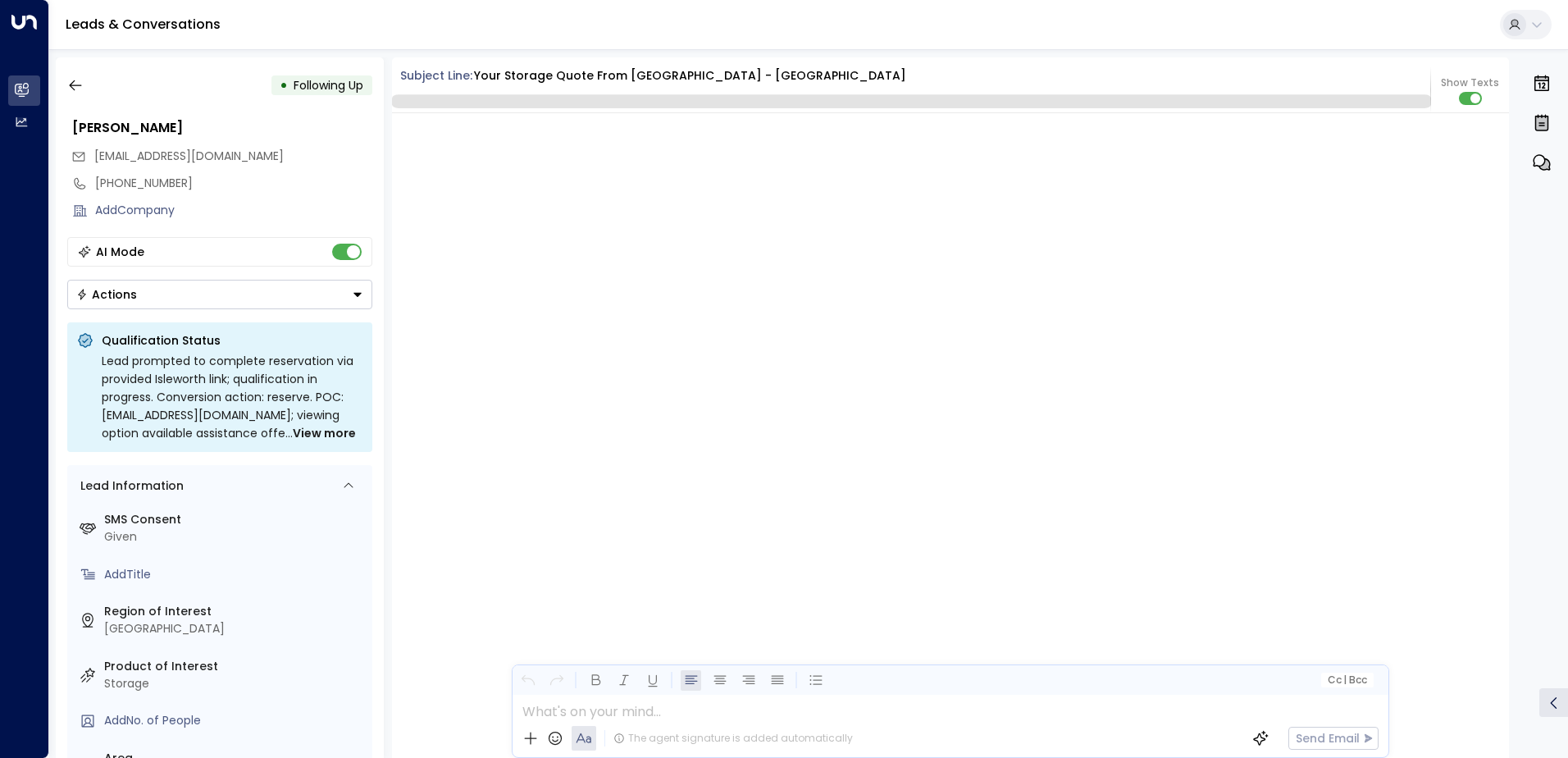
scroll to position [2433, 0]
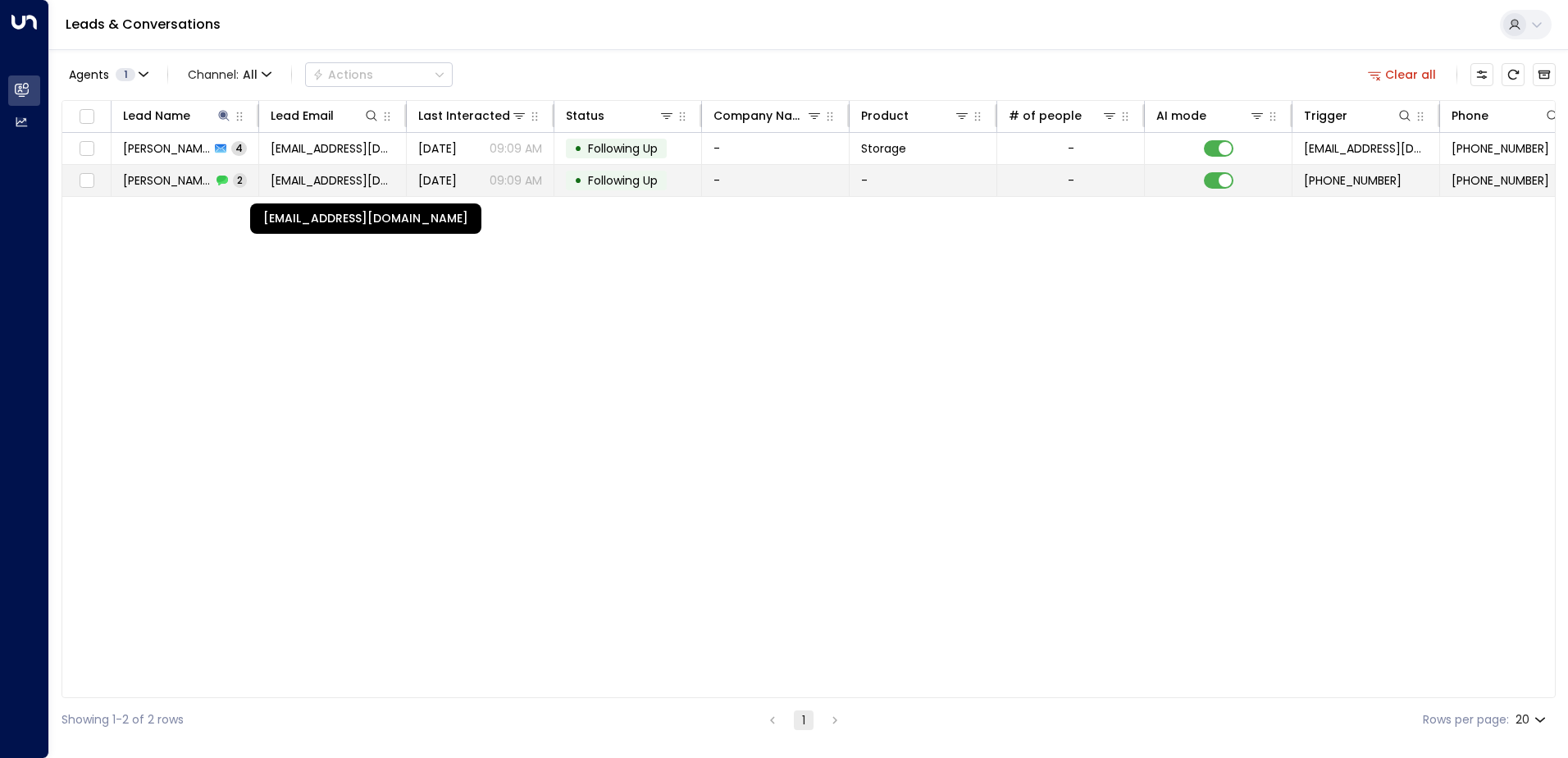
click at [356, 180] on span "[EMAIL_ADDRESS][DOMAIN_NAME]" at bounding box center [333, 180] width 124 height 17
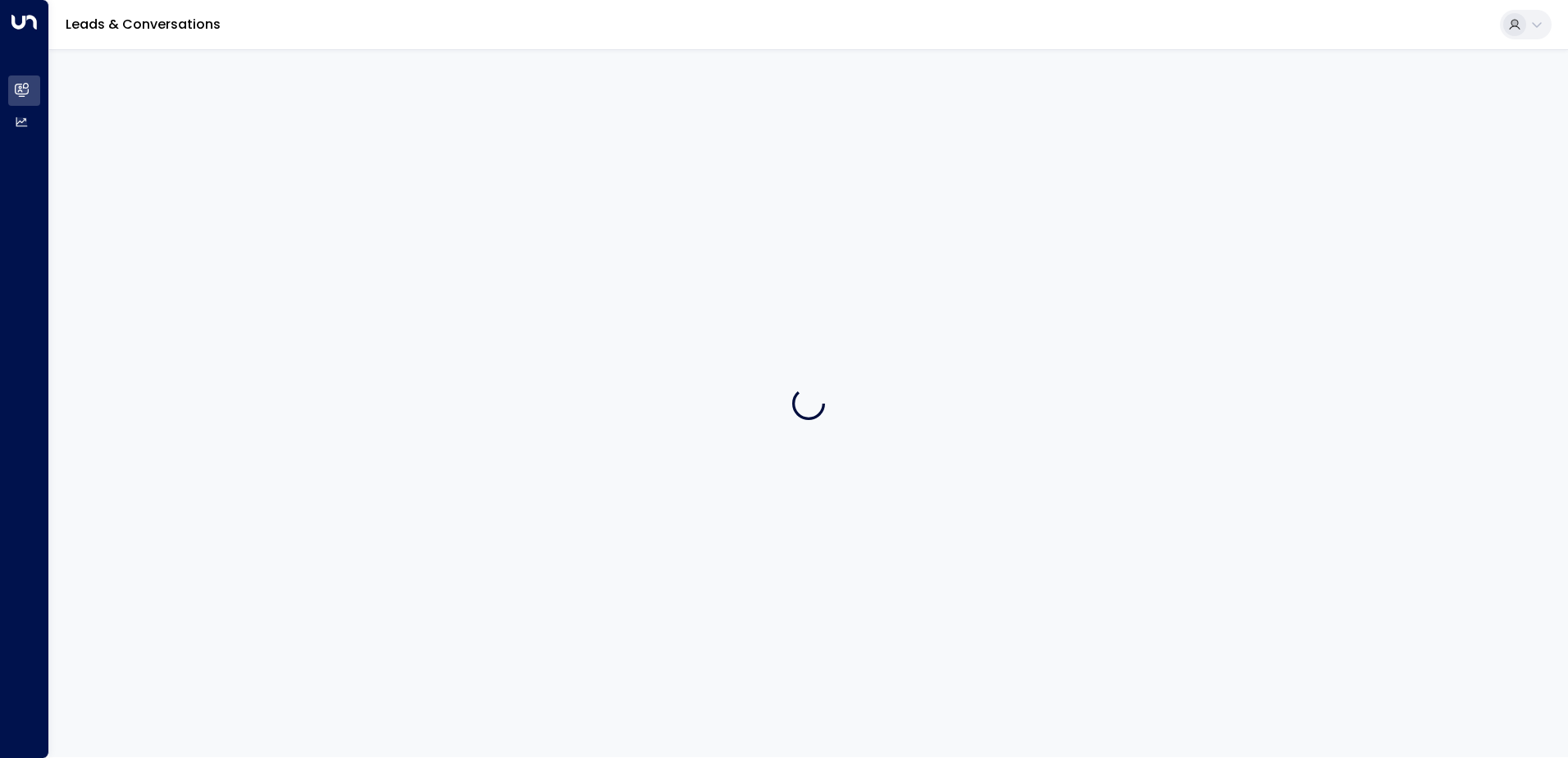
click at [356, 180] on div at bounding box center [808, 403] width 1518 height 708
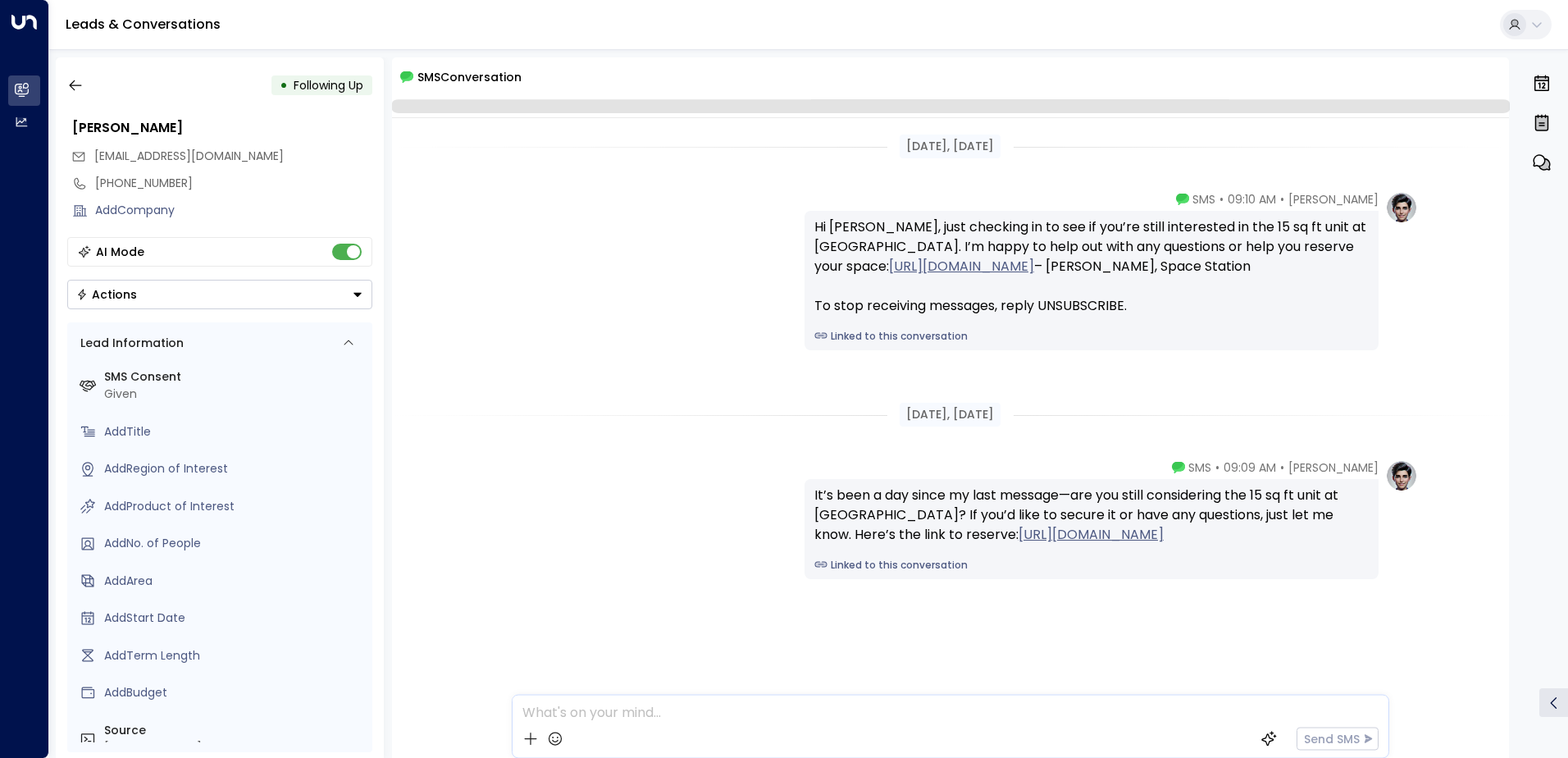
scroll to position [5, 0]
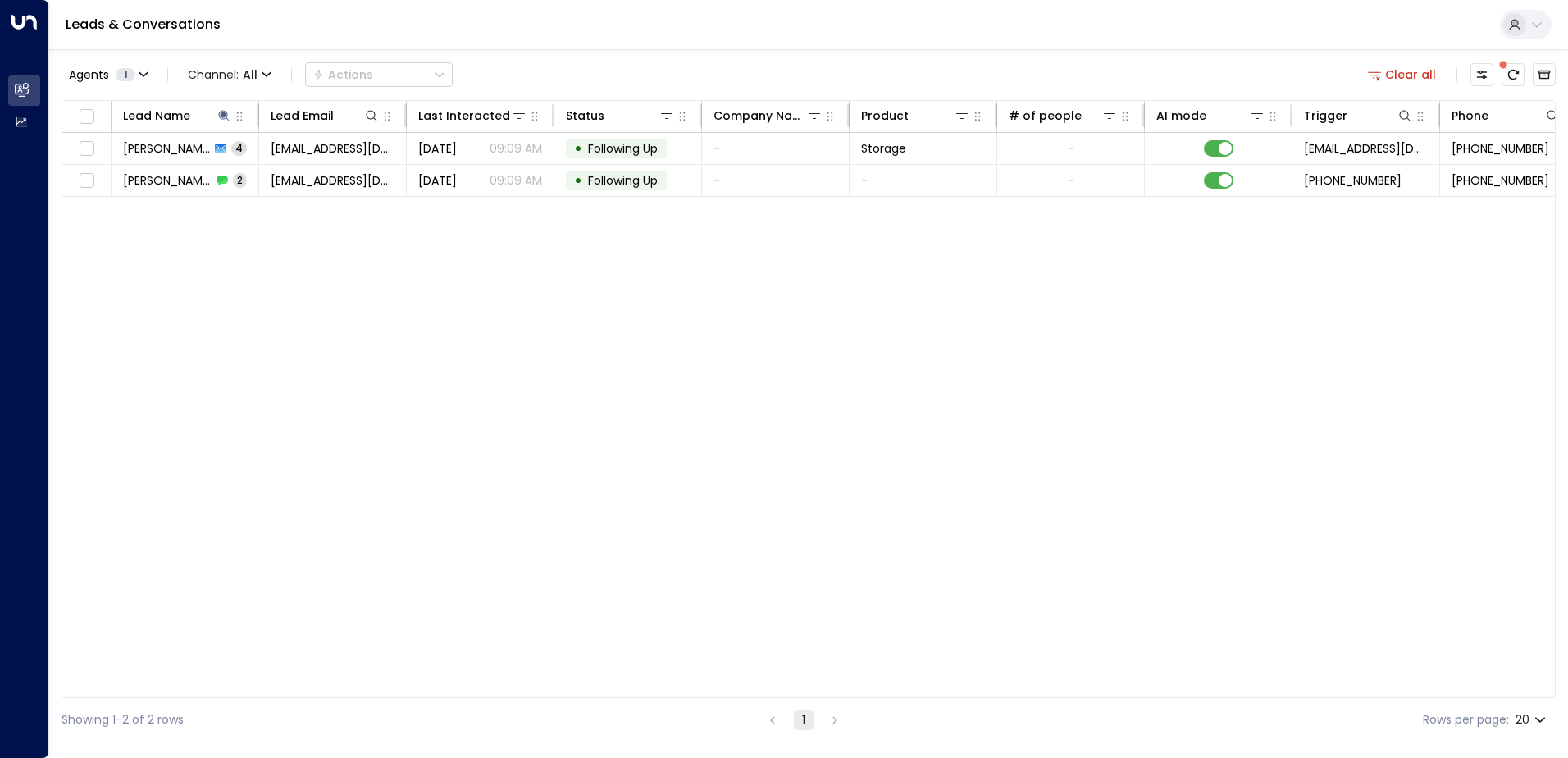
click at [1179, 388] on div "Lead Name Lead Email Last Interacted Status Company Name Product # of people AI…" at bounding box center [808, 399] width 1494 height 598
click at [226, 117] on icon at bounding box center [224, 115] width 13 height 13
type input "*"
type input "*******"
click at [397, 236] on div "Lead Name Lead Email Last Interacted Status Company Name Product # of people AI…" at bounding box center [808, 399] width 1494 height 598
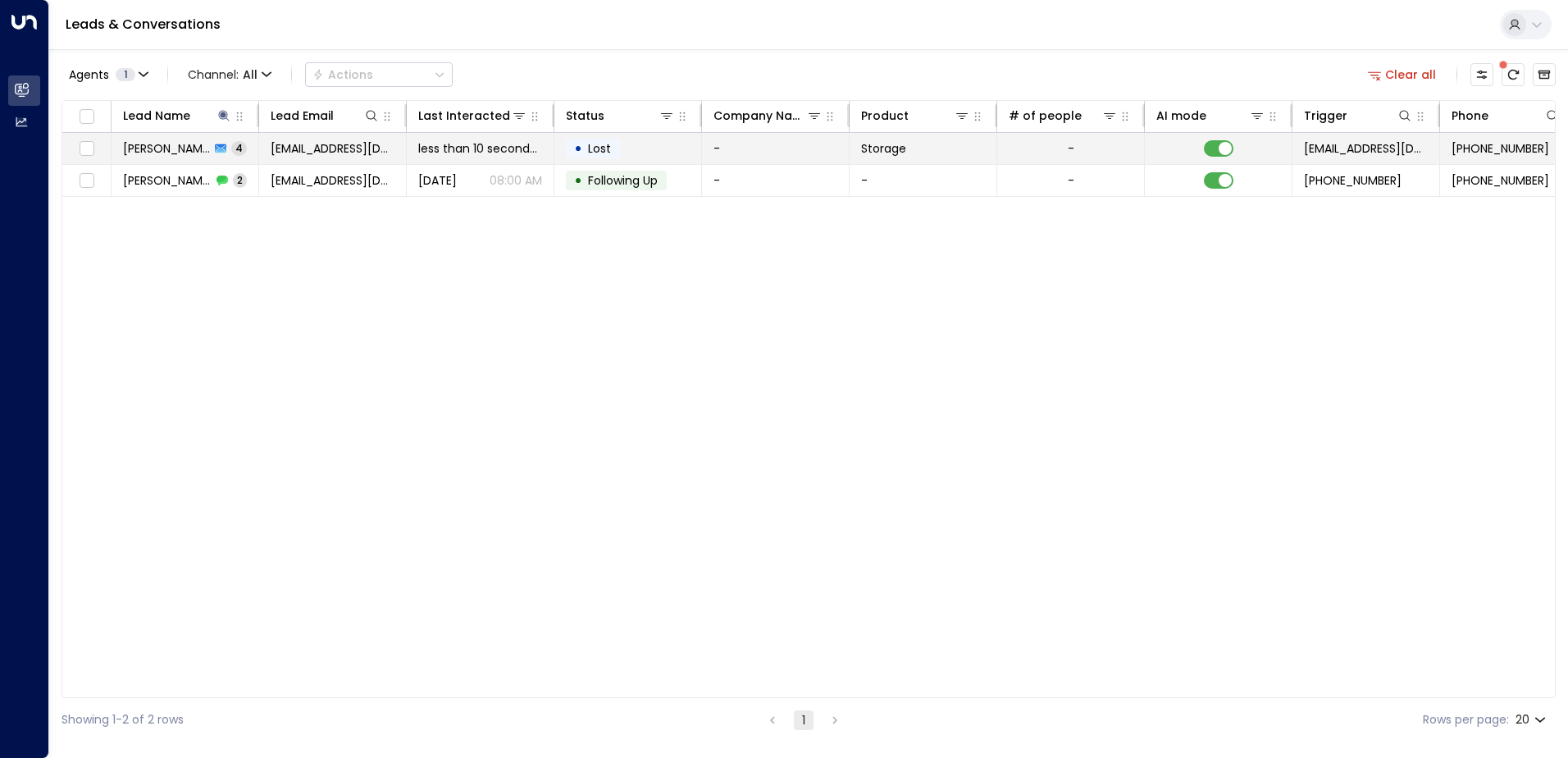
click at [477, 142] on span "less than 10 seconds ago" at bounding box center [480, 149] width 124 height 17
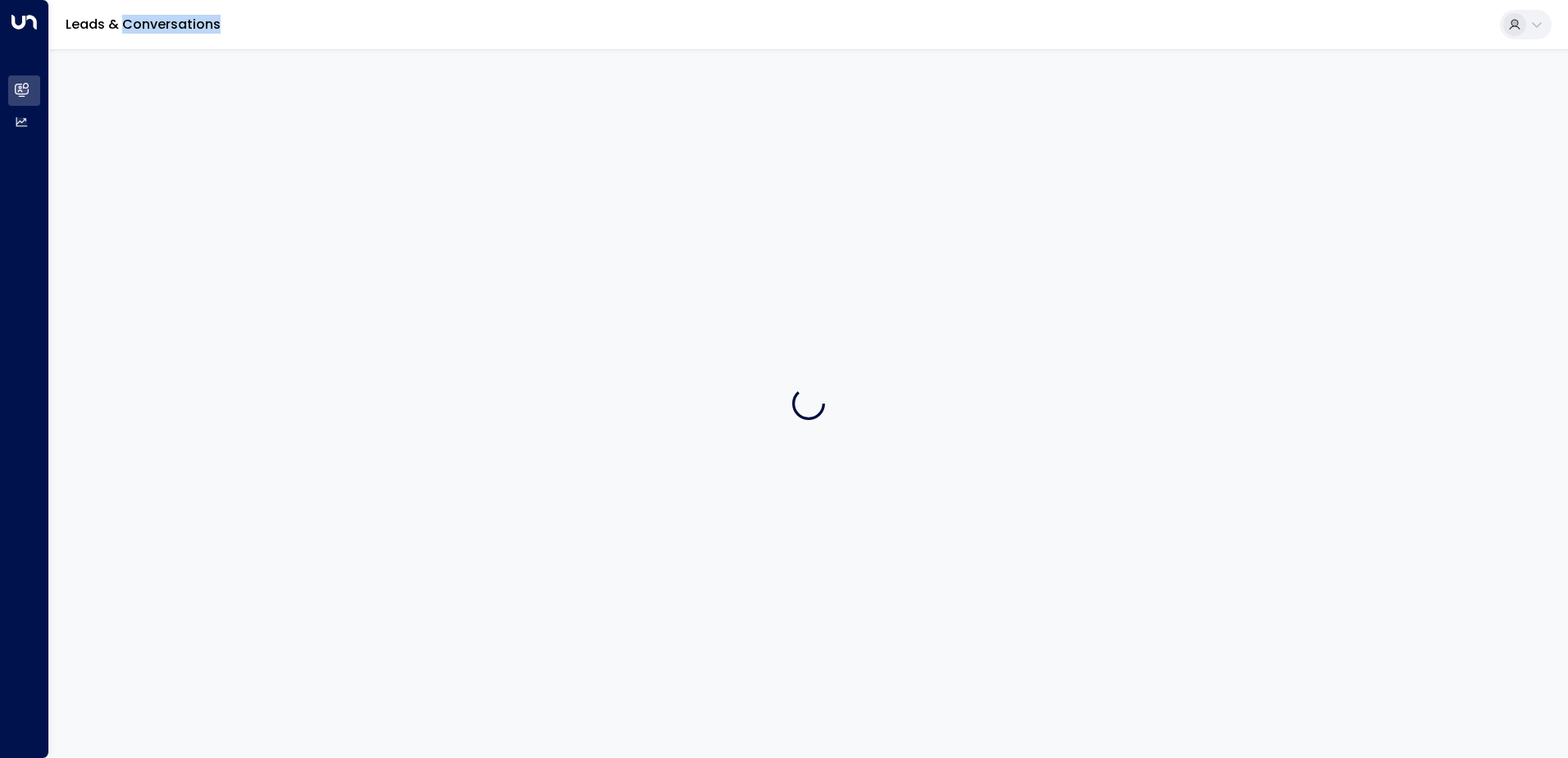
click at [476, 142] on div at bounding box center [808, 403] width 1518 height 708
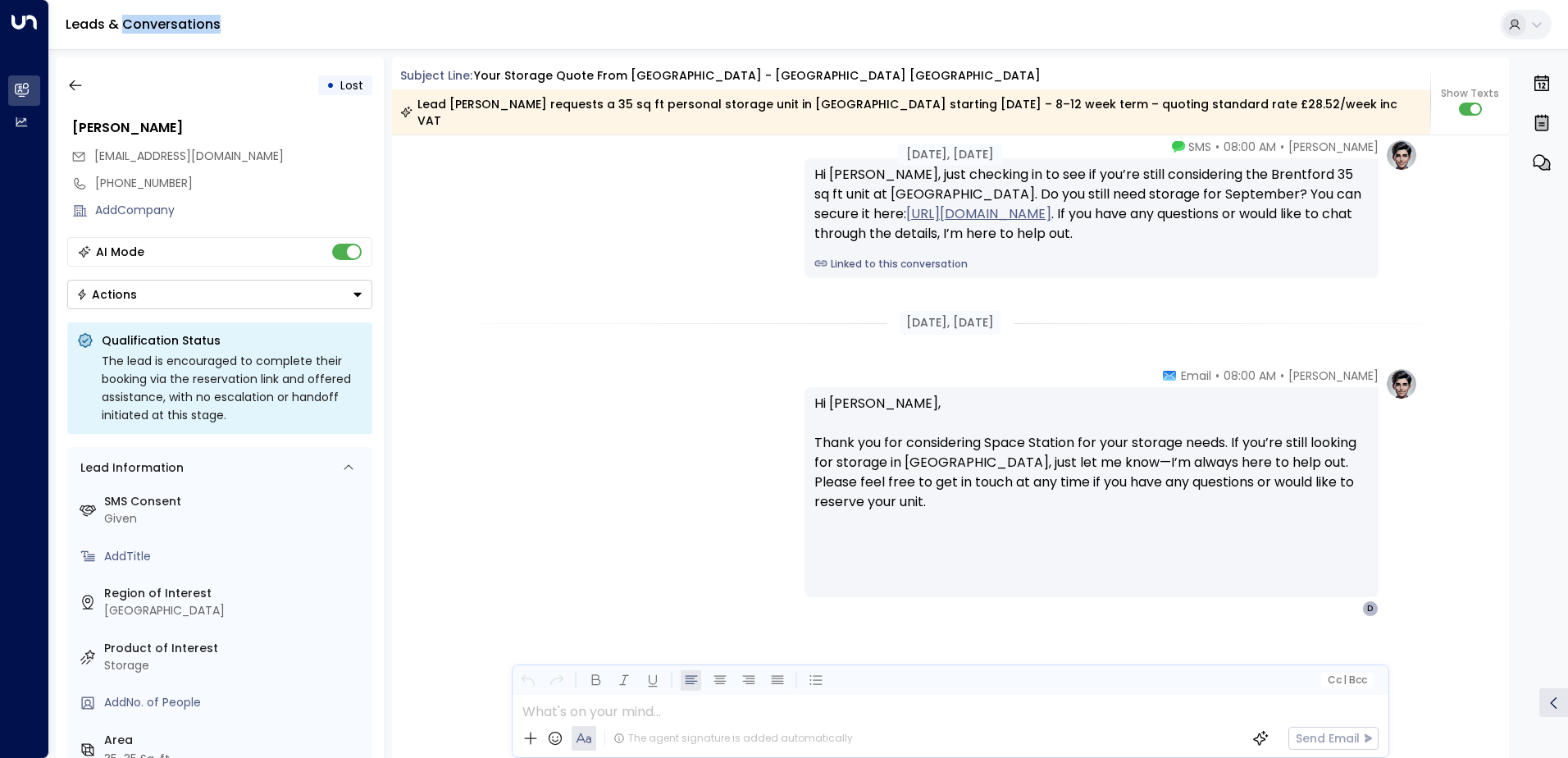
scroll to position [2613, 0]
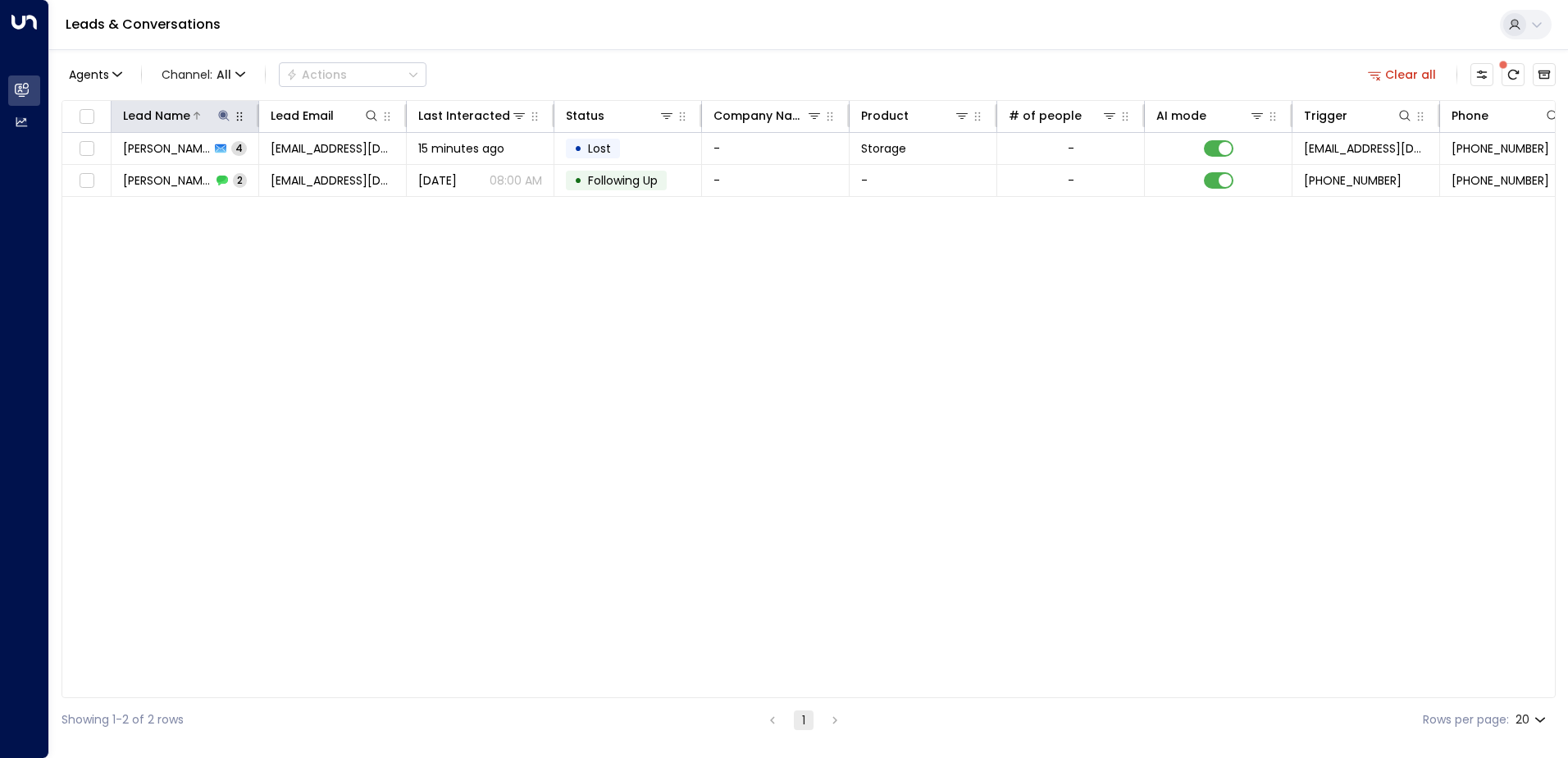
click at [219, 113] on icon at bounding box center [224, 115] width 13 height 13
type input "*"
type input "********"
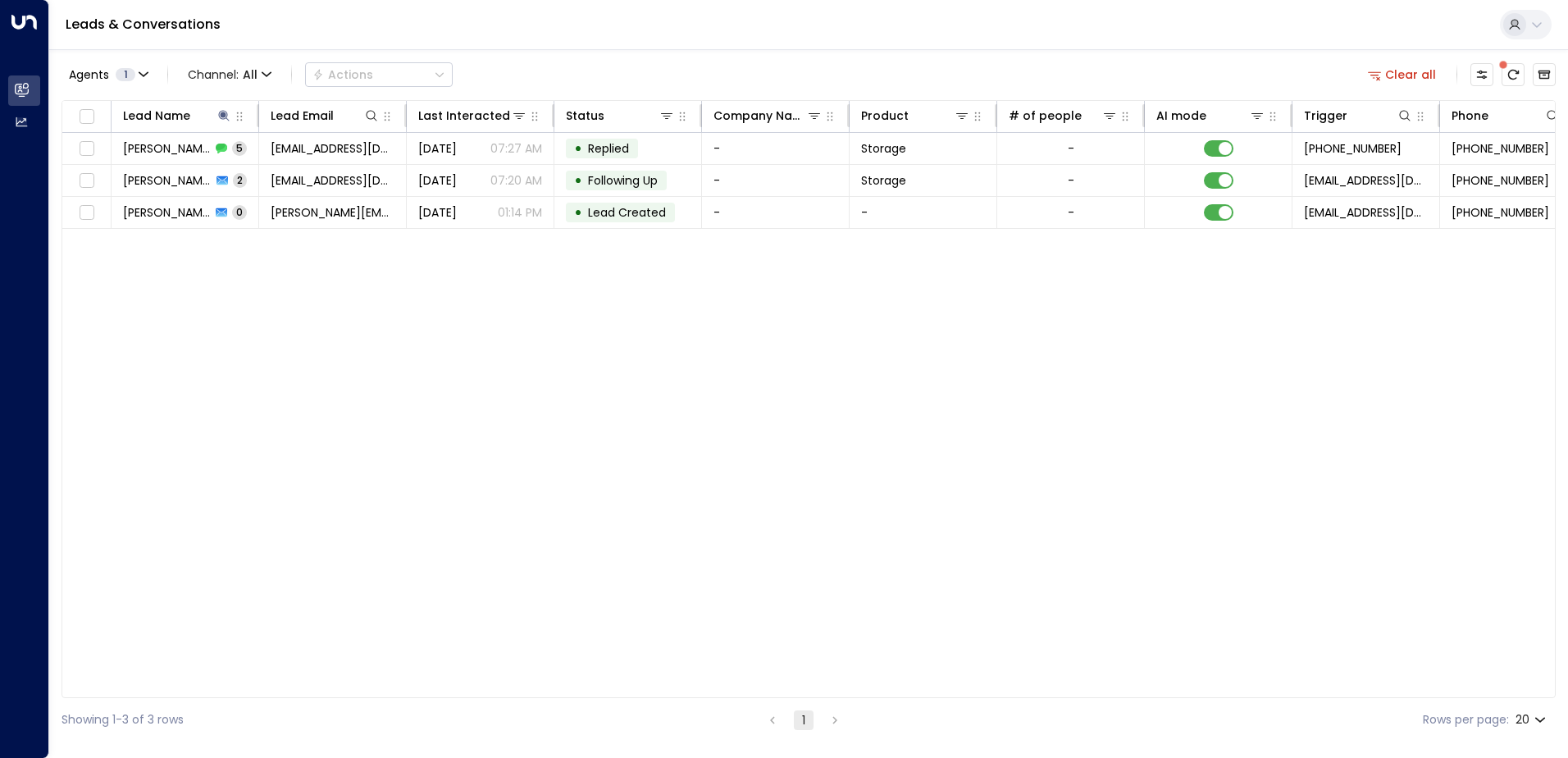
click at [355, 318] on div "Lead Name Lead Email Last Interacted Status Company Name Product # of people AI…" at bounding box center [808, 399] width 1494 height 598
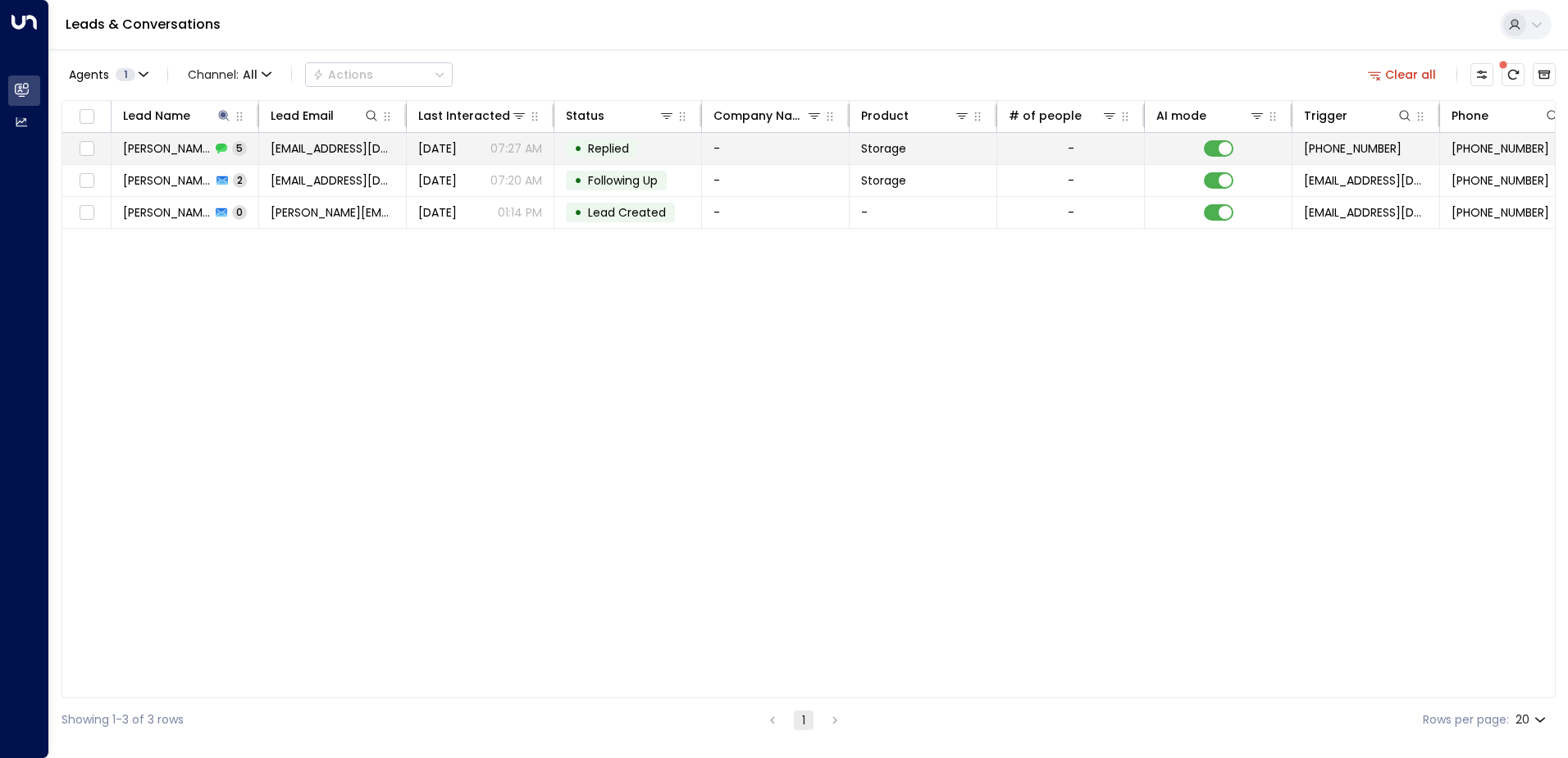
click at [523, 148] on p "07:27 AM" at bounding box center [516, 149] width 51 height 17
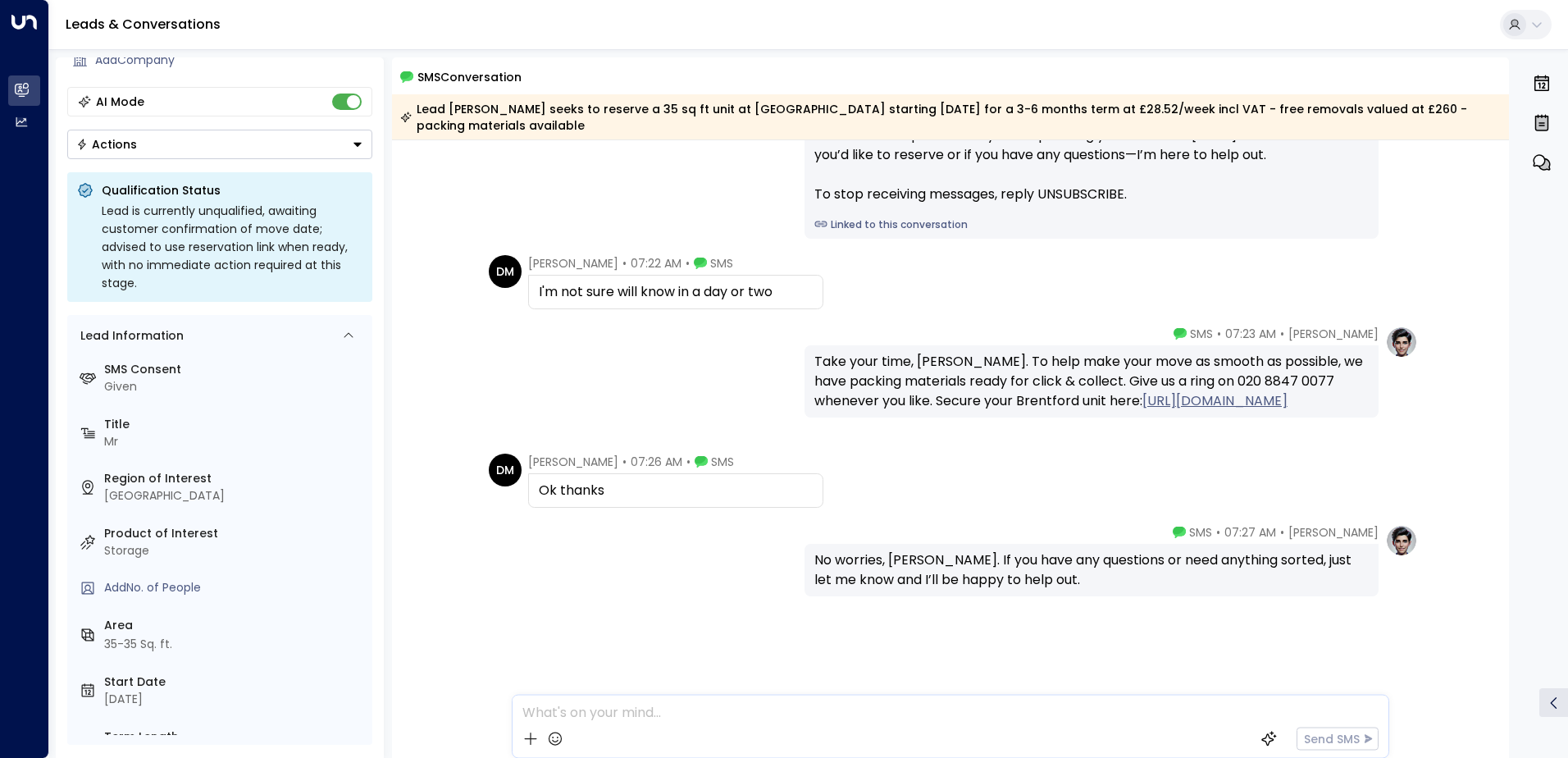
scroll to position [136, 0]
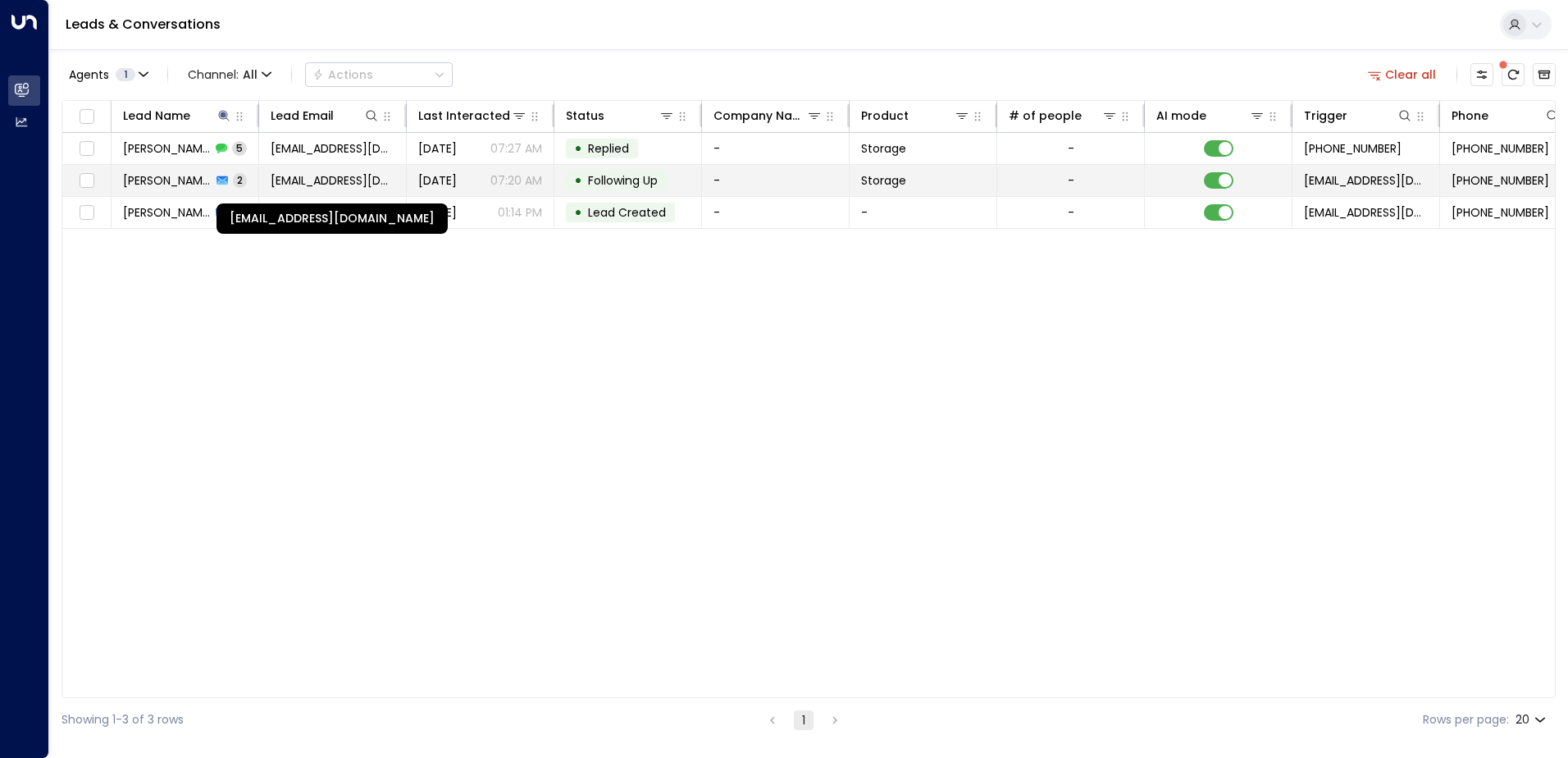
click at [336, 186] on span "[EMAIL_ADDRESS][DOMAIN_NAME]" at bounding box center [333, 180] width 124 height 17
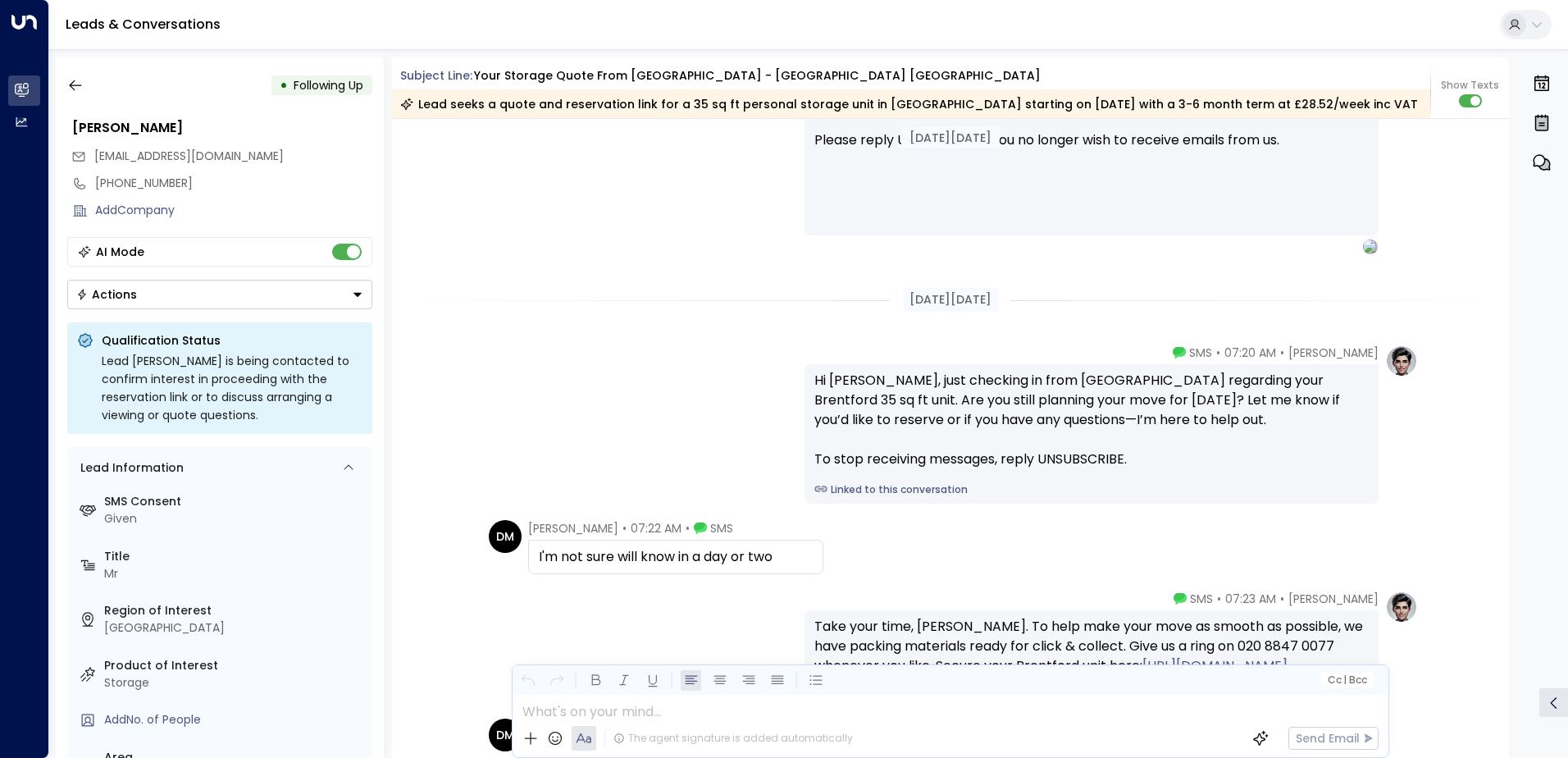
scroll to position [1677, 0]
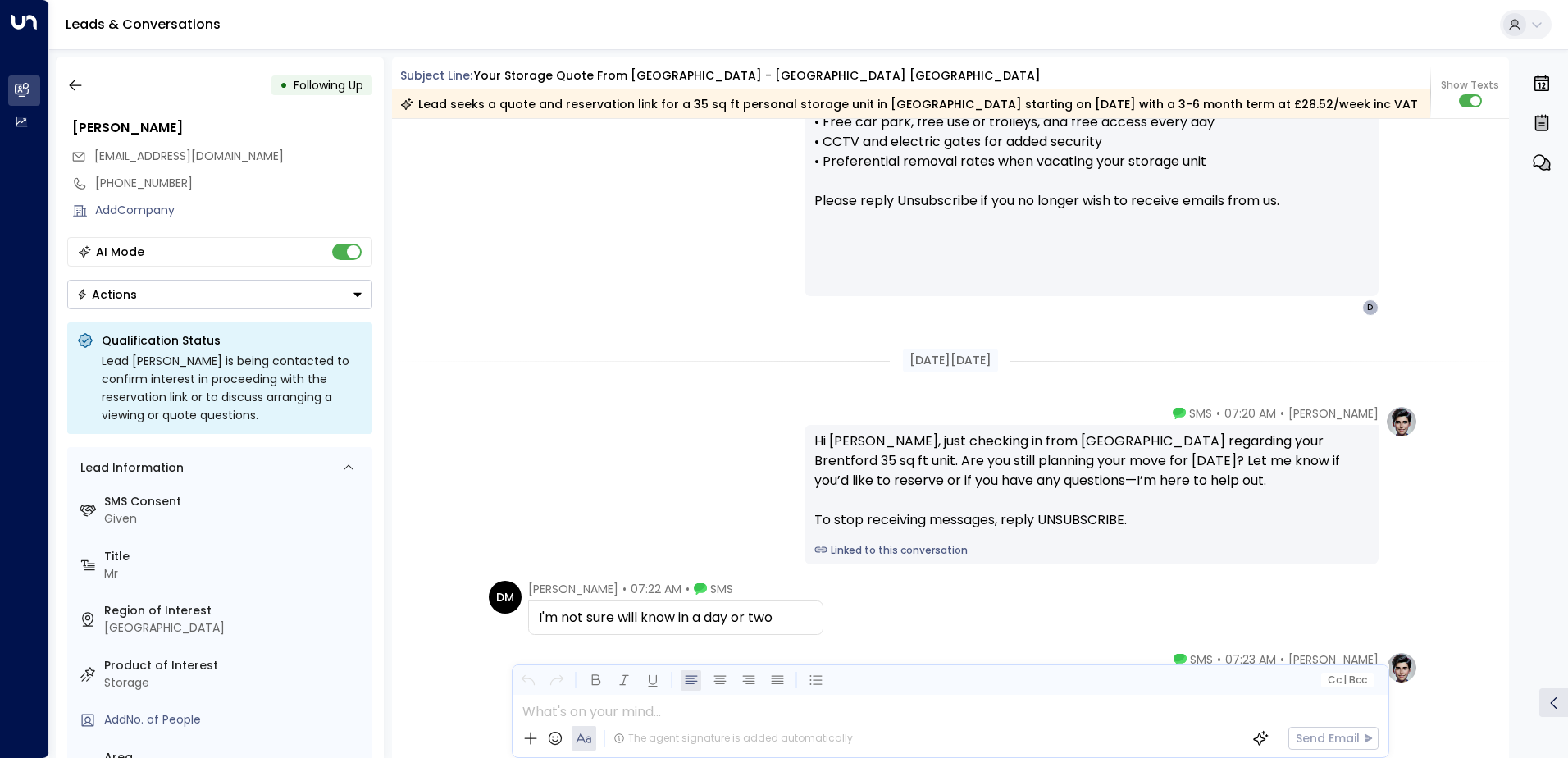
click at [486, 348] on div "[DATE][DATE]" at bounding box center [951, 360] width 1118 height 24
